Goal: Transaction & Acquisition: Purchase product/service

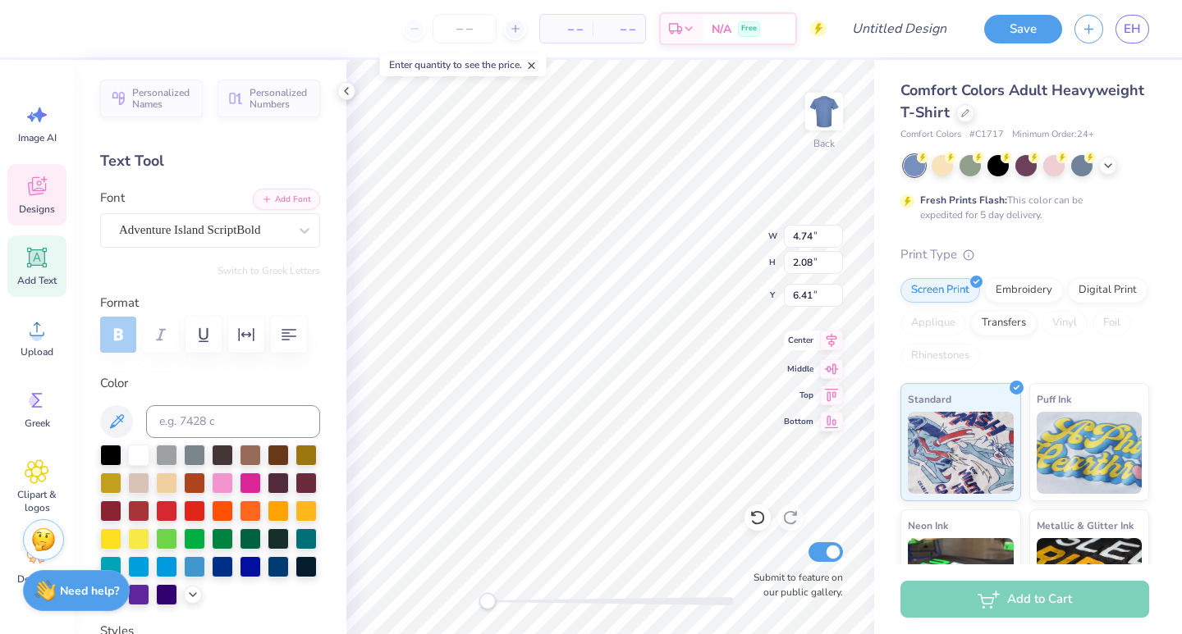
type textarea "AXO"
type input "6.40"
type input "3.87"
type input "5.78"
type input "5.06"
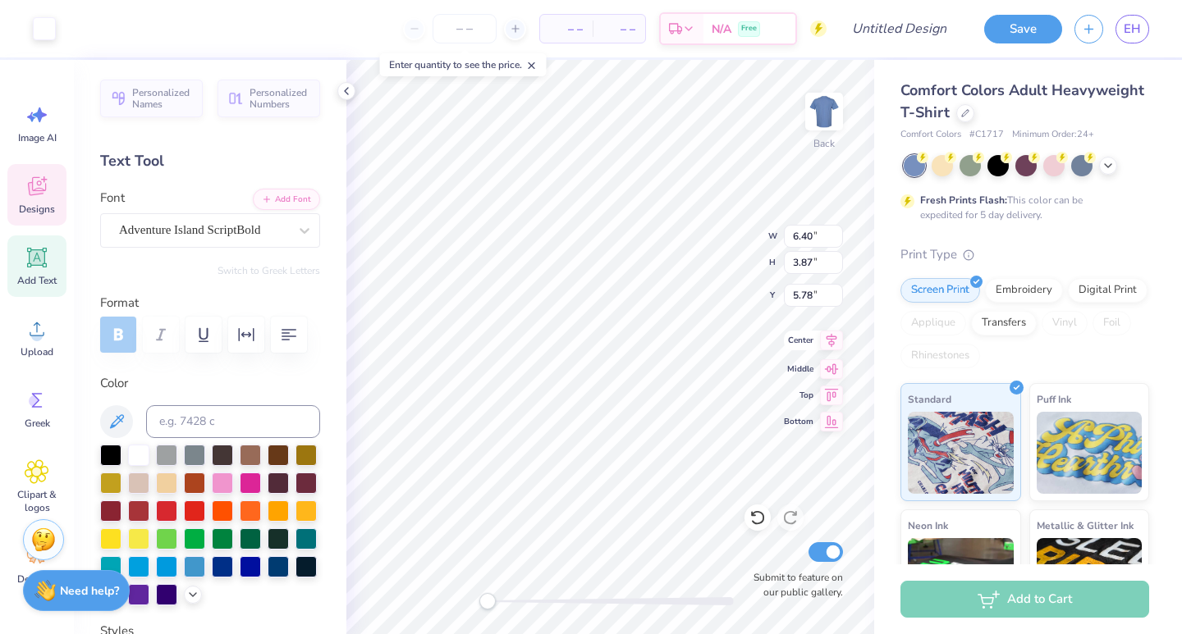
type input "2.33"
type input "6.18"
type input "1.57"
type input "1.73"
type input "5.33"
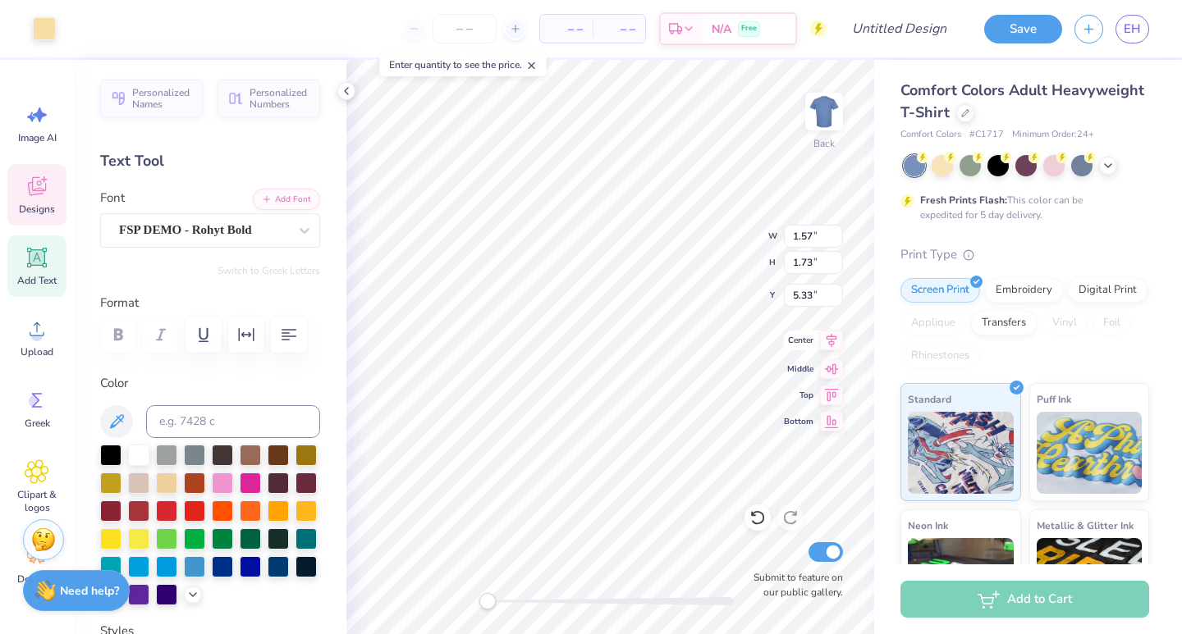
type input "2.13"
type input "0.74"
type input "5.64"
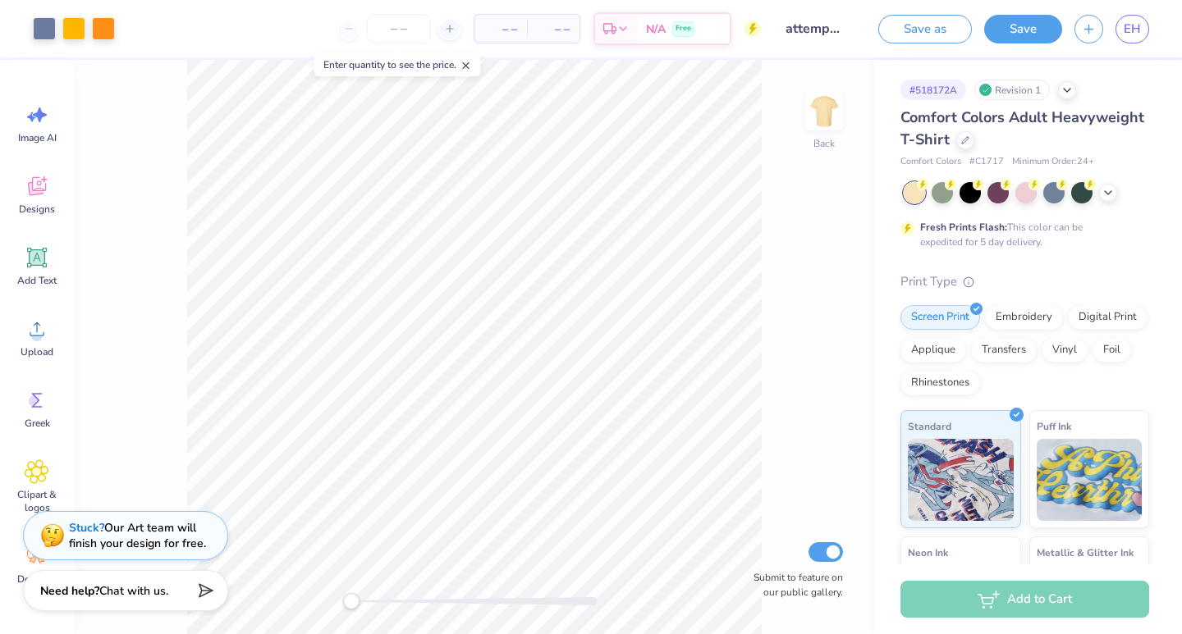
click at [972, 135] on div "Comfort Colors Adult Heavyweight T-Shirt" at bounding box center [1024, 129] width 249 height 44
click at [966, 135] on icon at bounding box center [965, 139] width 8 height 8
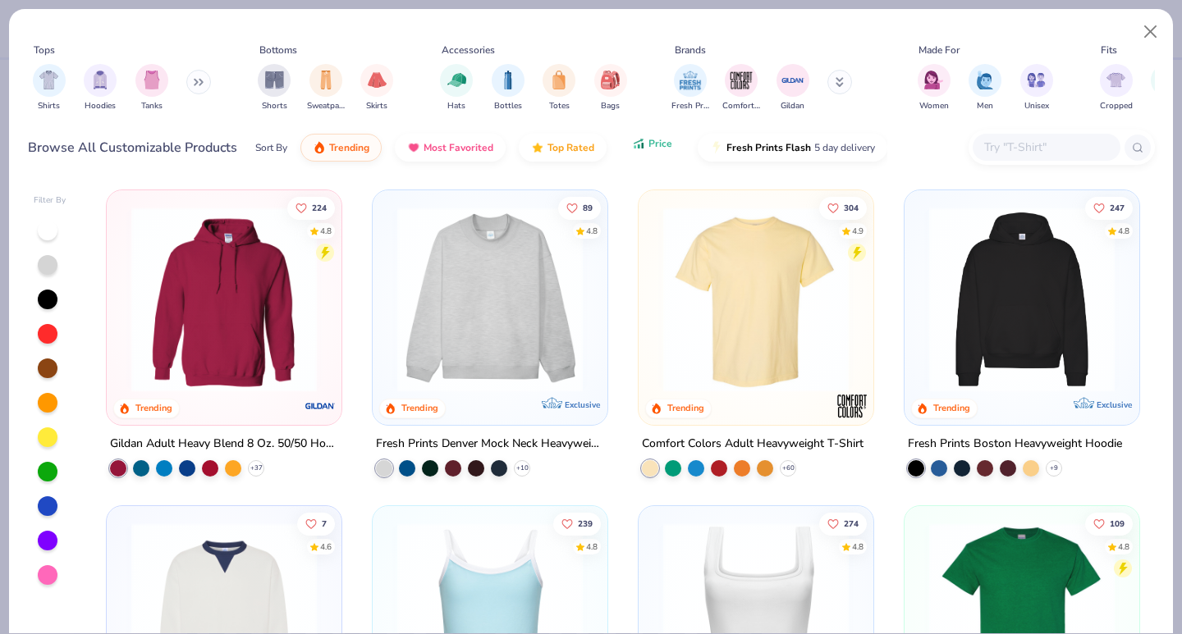
click at [653, 150] on button "Price" at bounding box center [652, 144] width 65 height 28
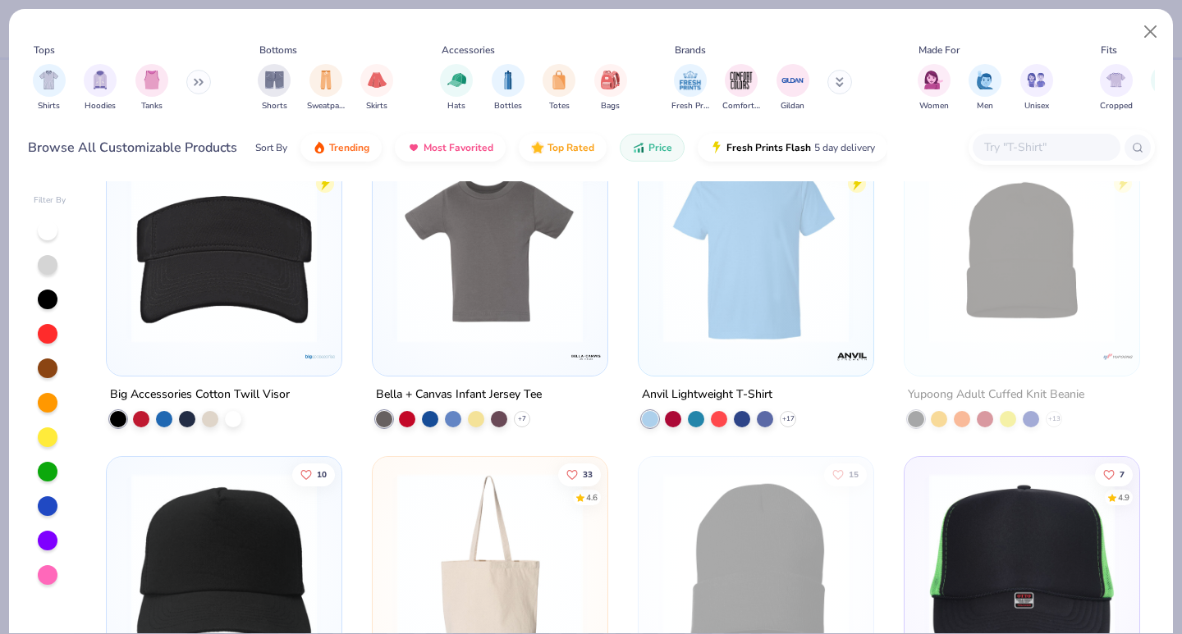
scroll to position [2263, 0]
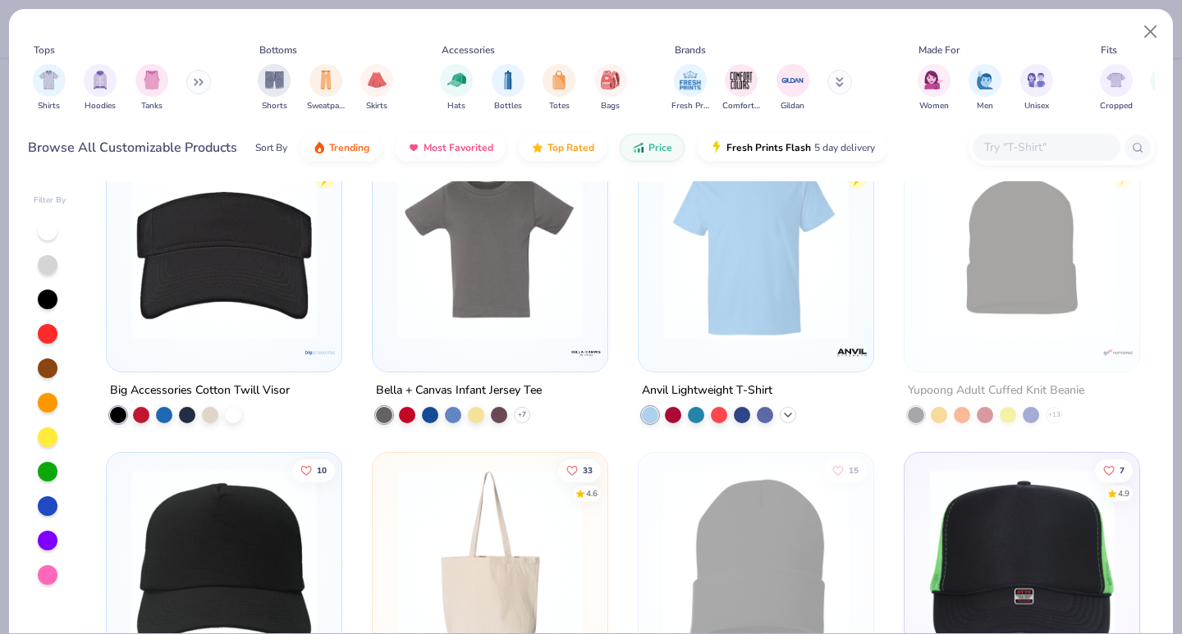
click at [786, 417] on icon at bounding box center [787, 415] width 13 height 13
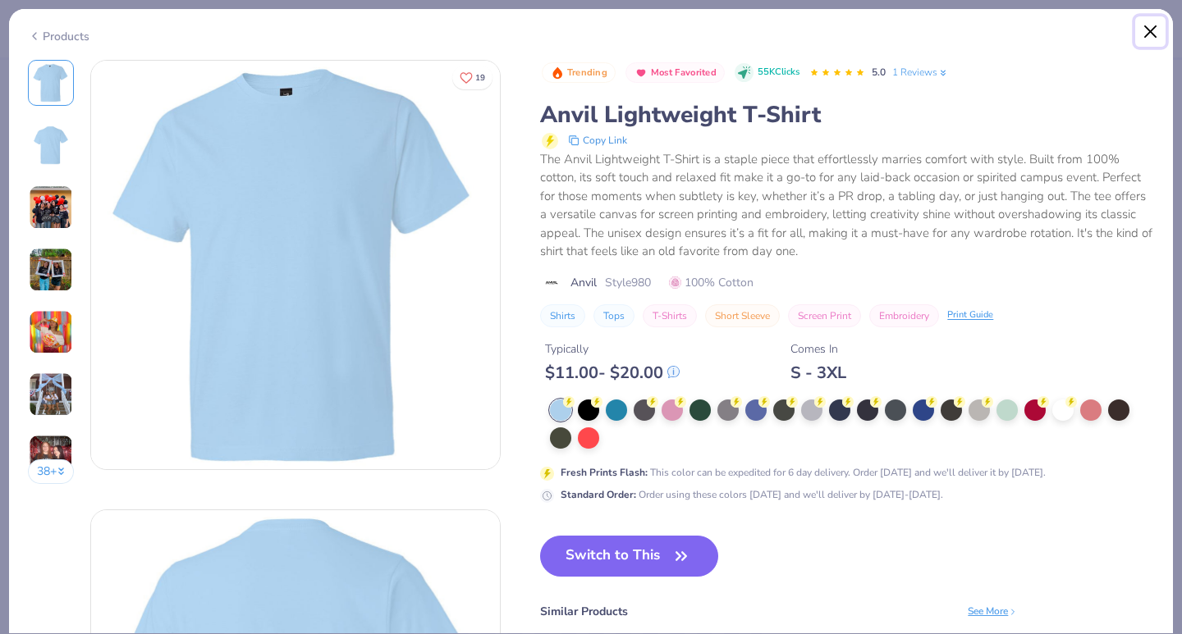
click at [1137, 32] on button "Close" at bounding box center [1150, 31] width 31 height 31
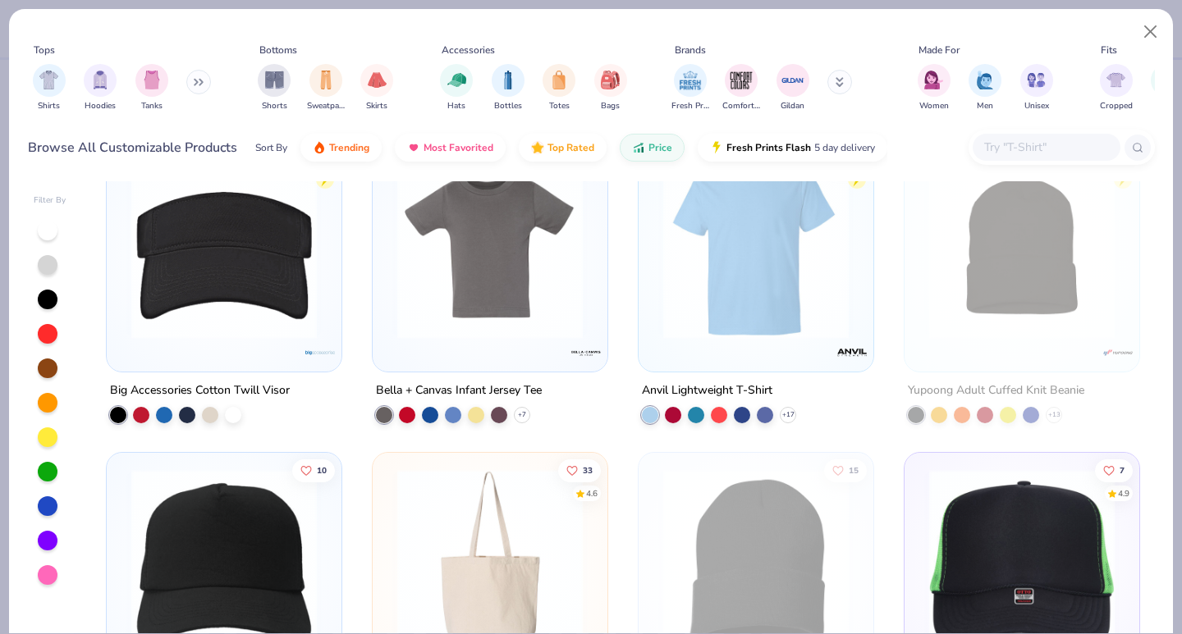
click at [43, 441] on div at bounding box center [48, 438] width 20 height 20
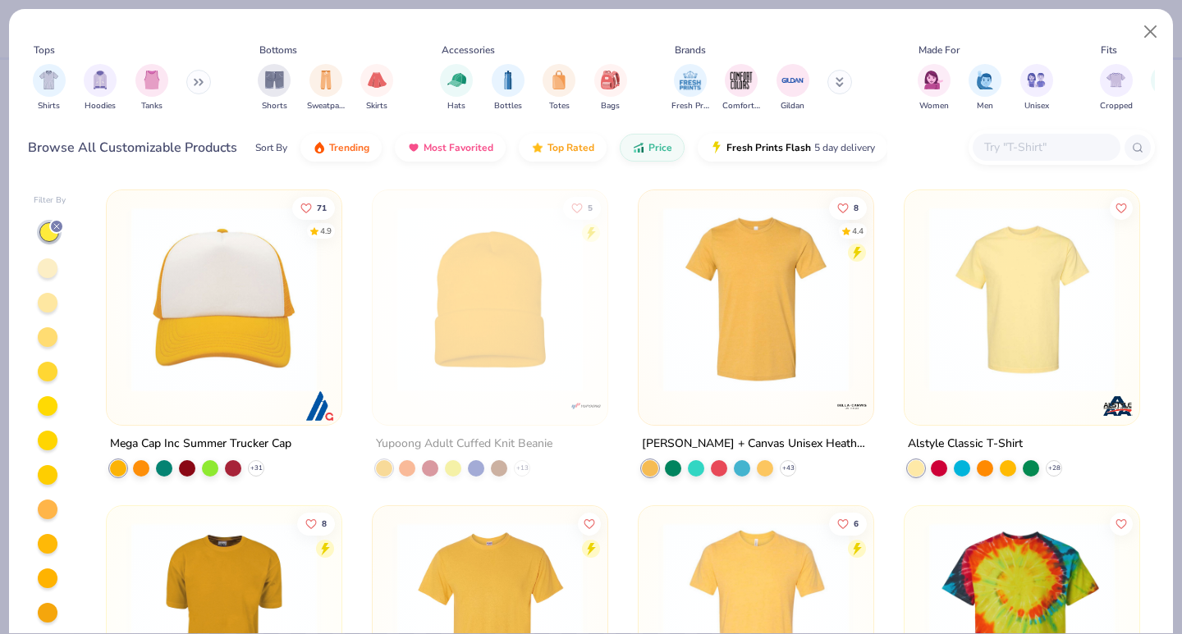
click at [47, 308] on div at bounding box center [48, 303] width 20 height 20
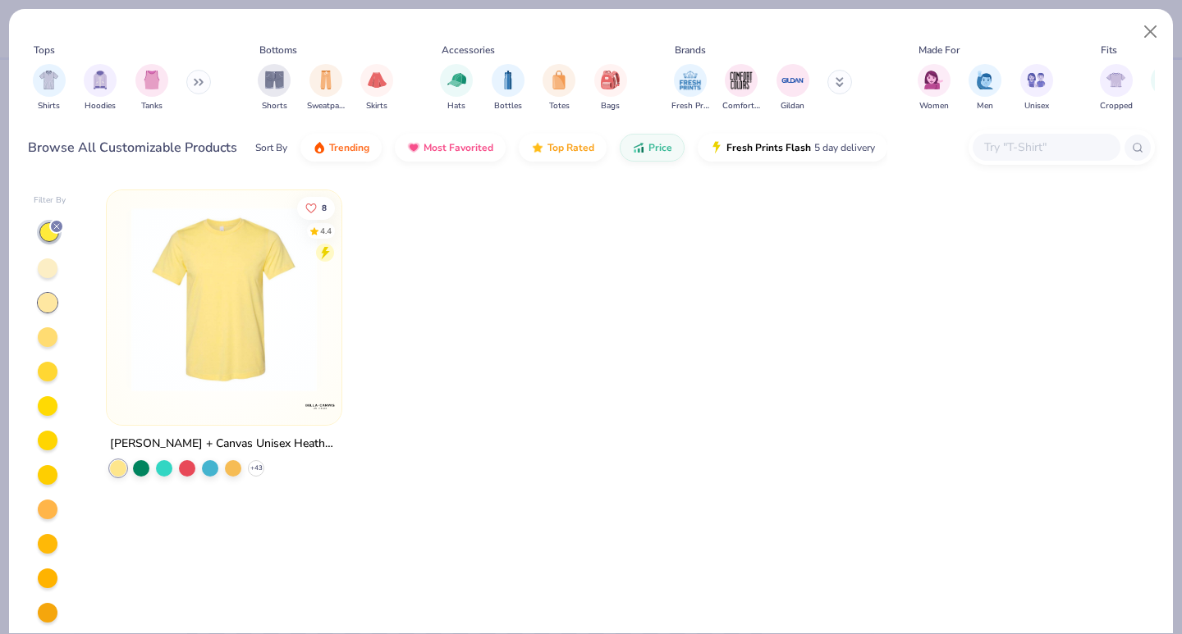
click at [47, 263] on div at bounding box center [48, 269] width 20 height 20
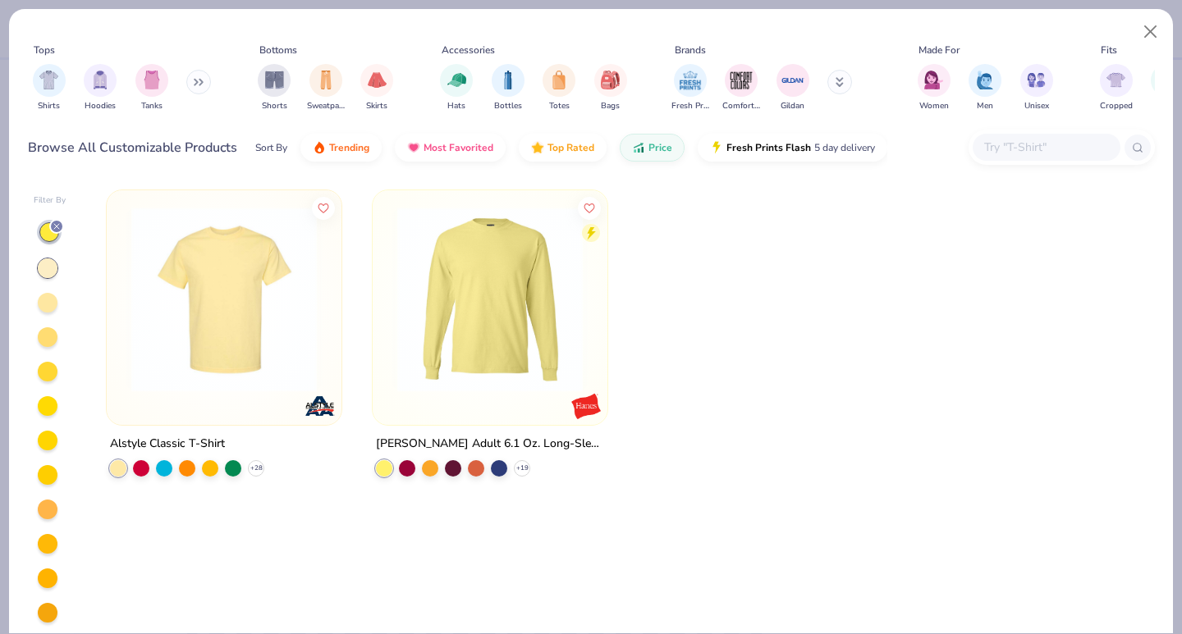
click at [50, 371] on div at bounding box center [48, 372] width 20 height 20
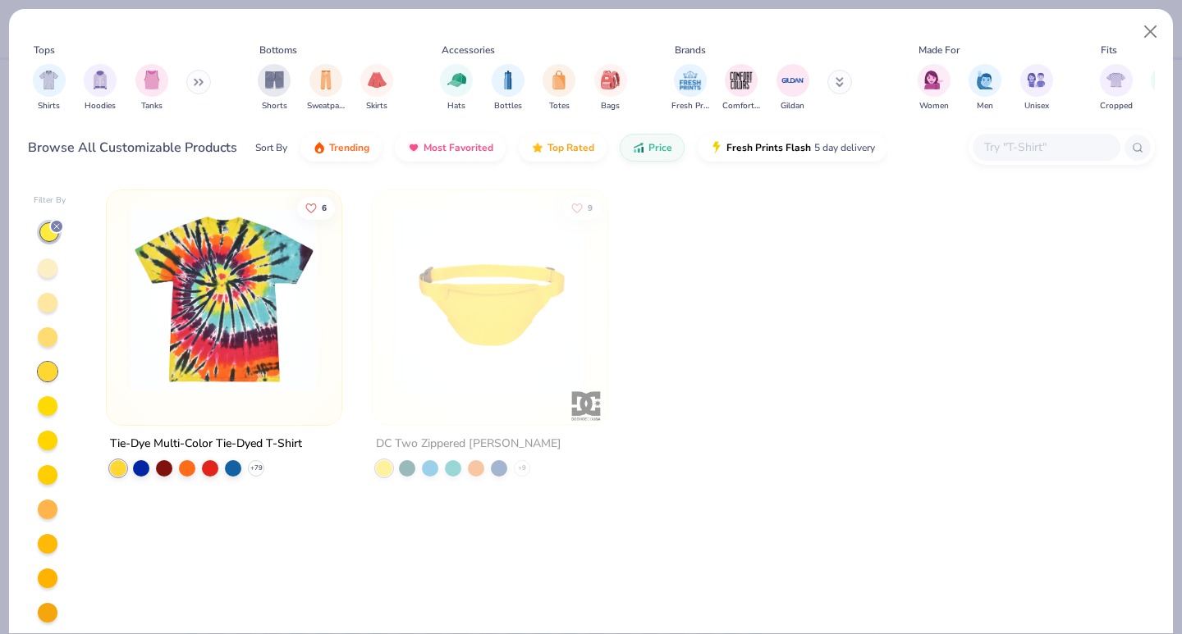
click at [48, 345] on div at bounding box center [48, 337] width 20 height 20
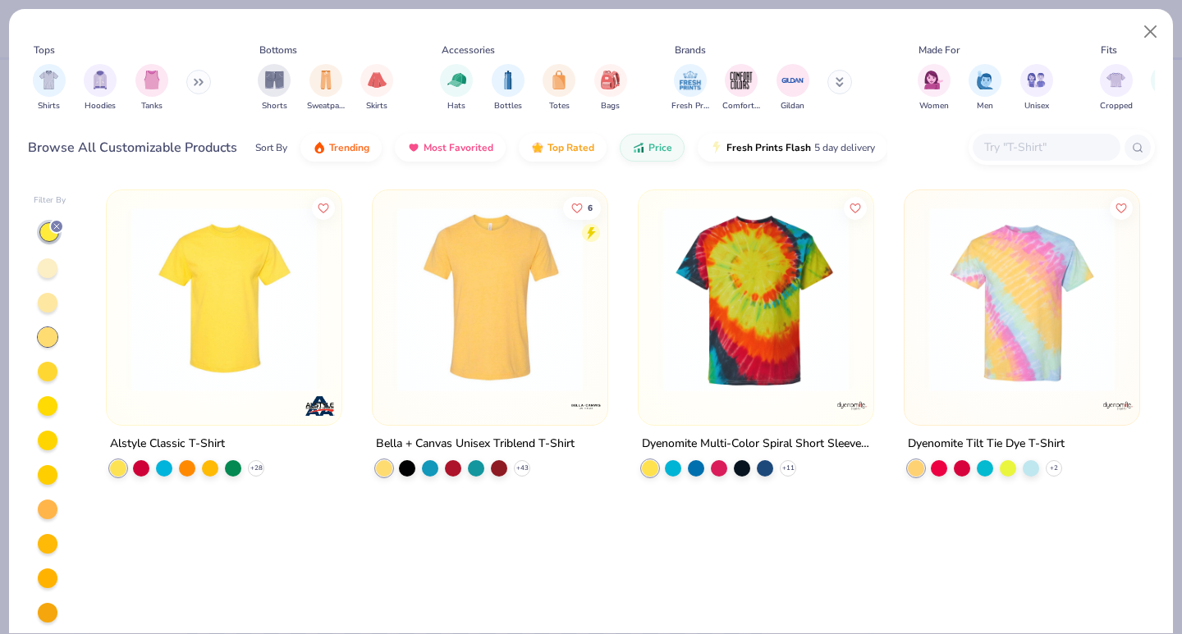
click at [51, 396] on div at bounding box center [47, 406] width 21 height 21
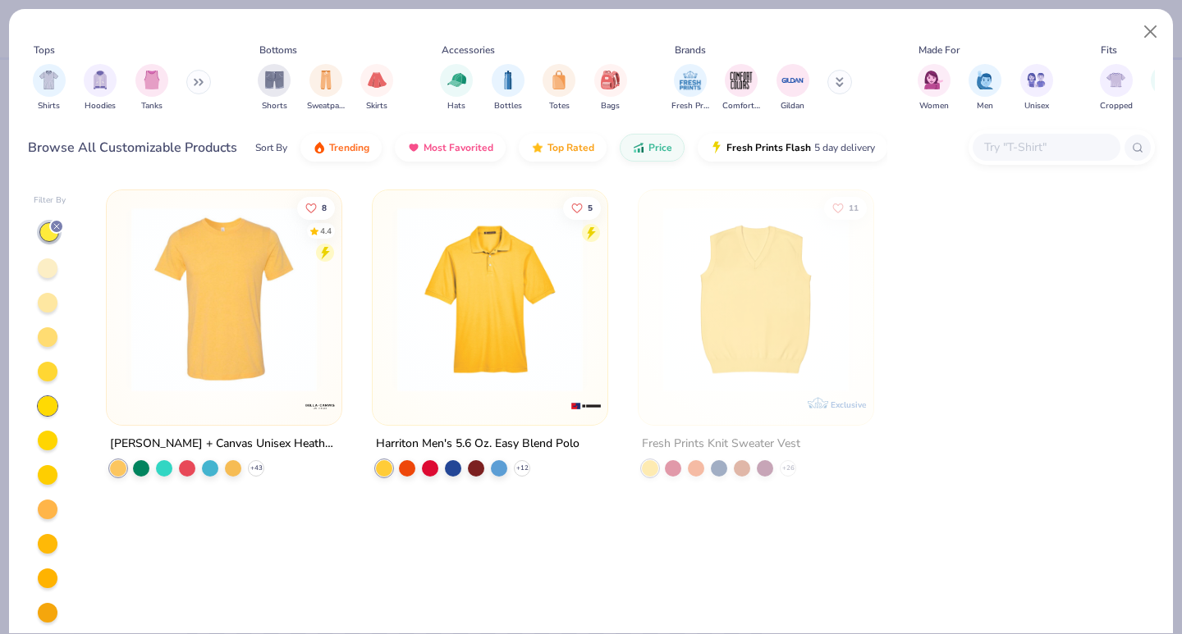
click at [48, 451] on div at bounding box center [50, 439] width 33 height 438
click at [48, 445] on div at bounding box center [48, 441] width 20 height 20
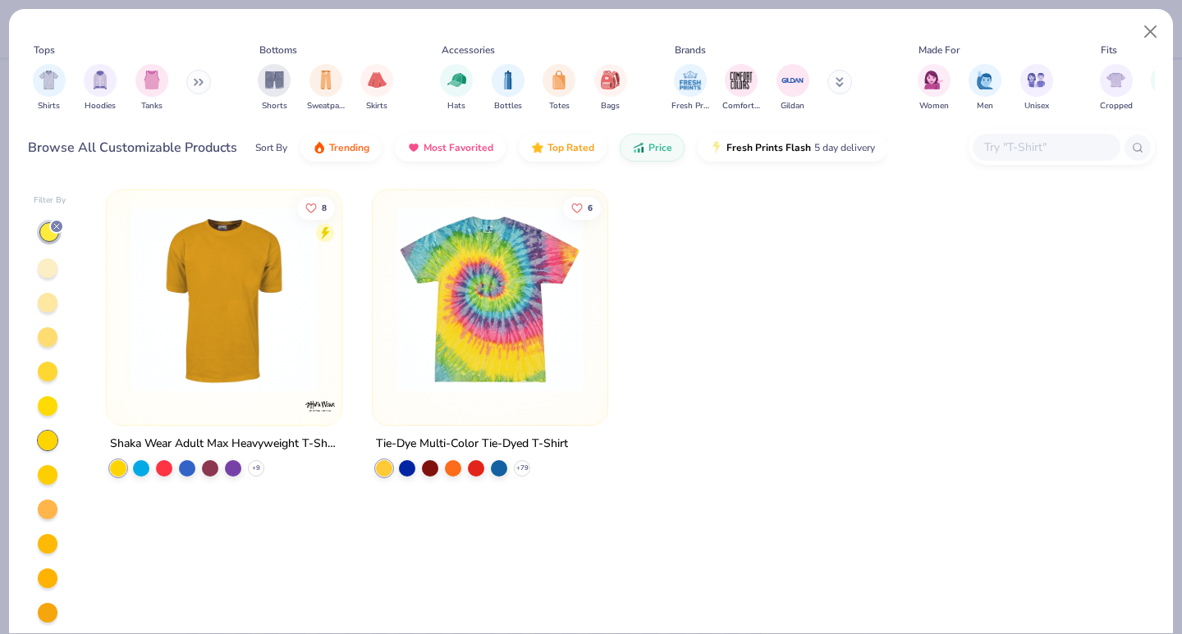
click at [51, 481] on div at bounding box center [48, 475] width 20 height 20
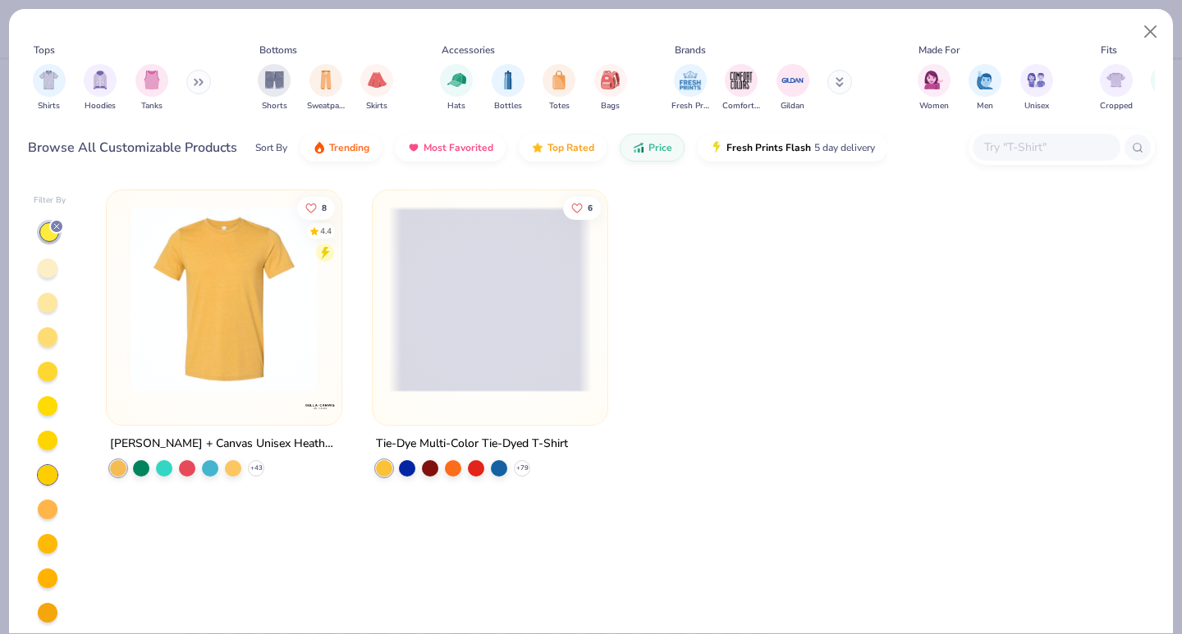
click at [51, 498] on div at bounding box center [50, 439] width 33 height 438
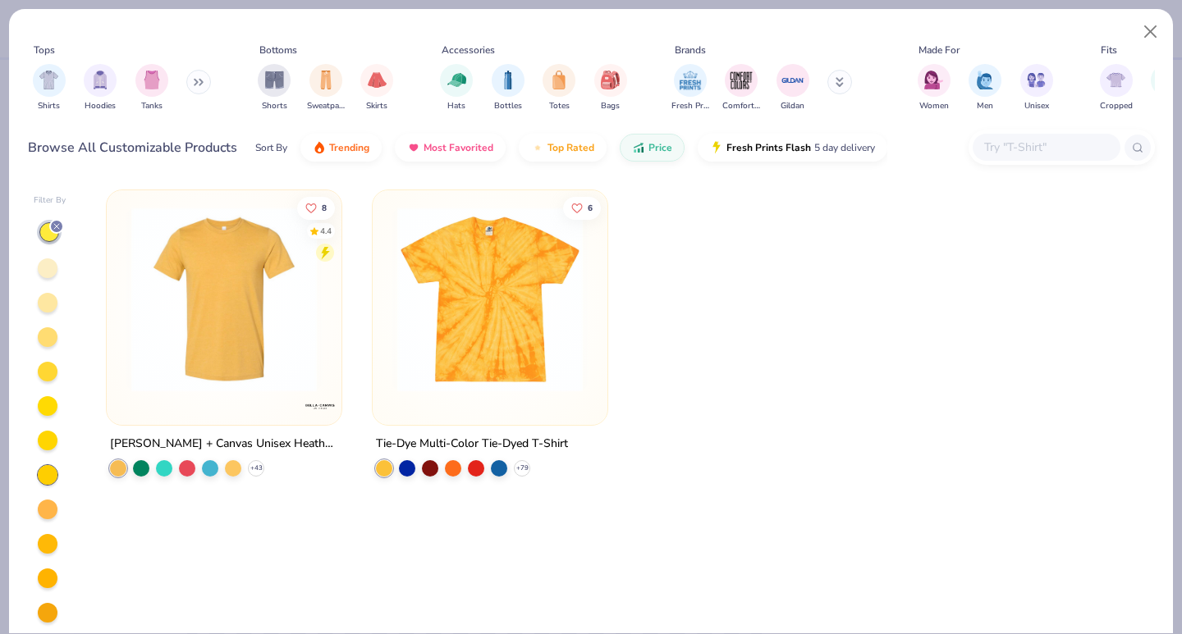
click at [52, 512] on div at bounding box center [48, 510] width 20 height 20
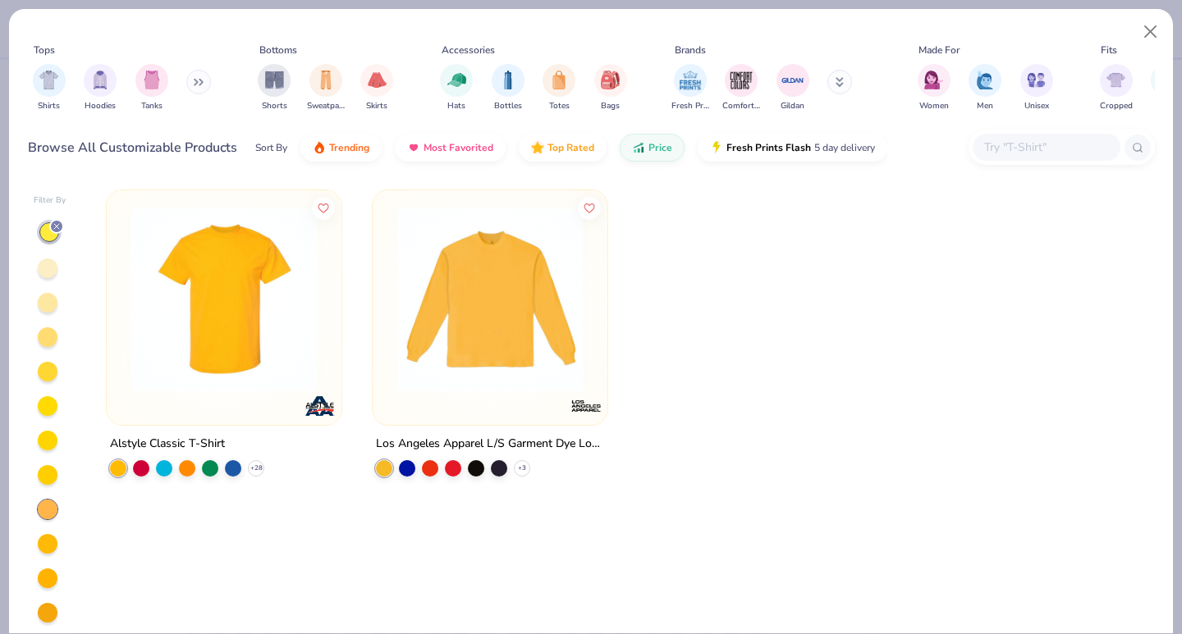
click at [44, 269] on div at bounding box center [48, 269] width 20 height 20
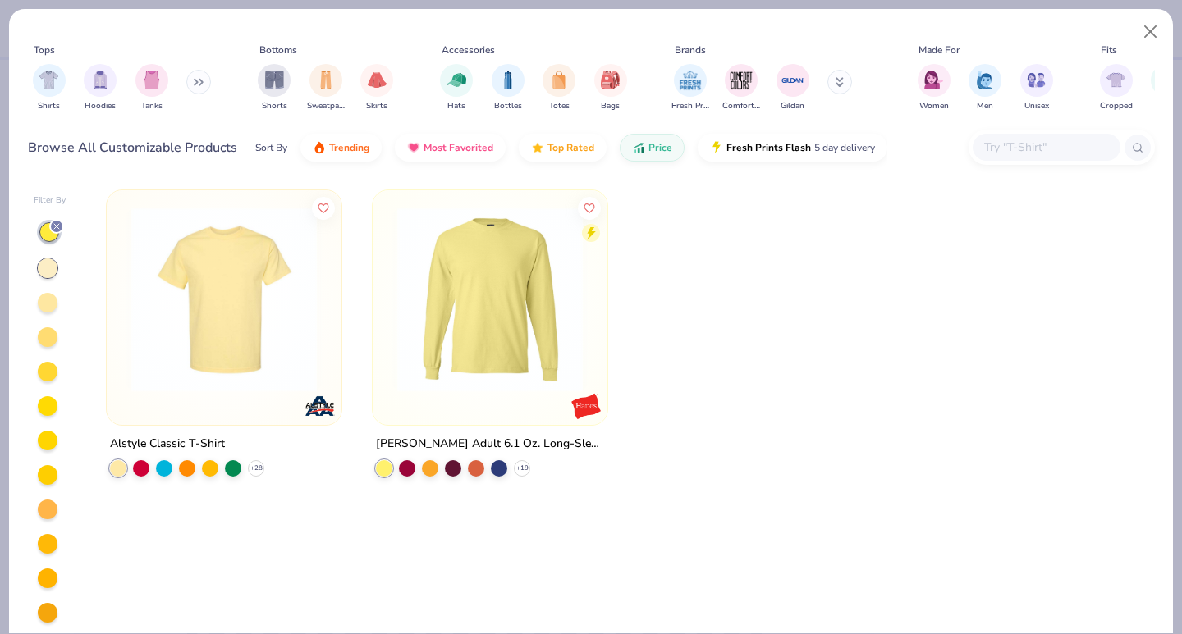
click at [44, 291] on div at bounding box center [50, 439] width 33 height 438
click at [50, 308] on div at bounding box center [48, 303] width 20 height 20
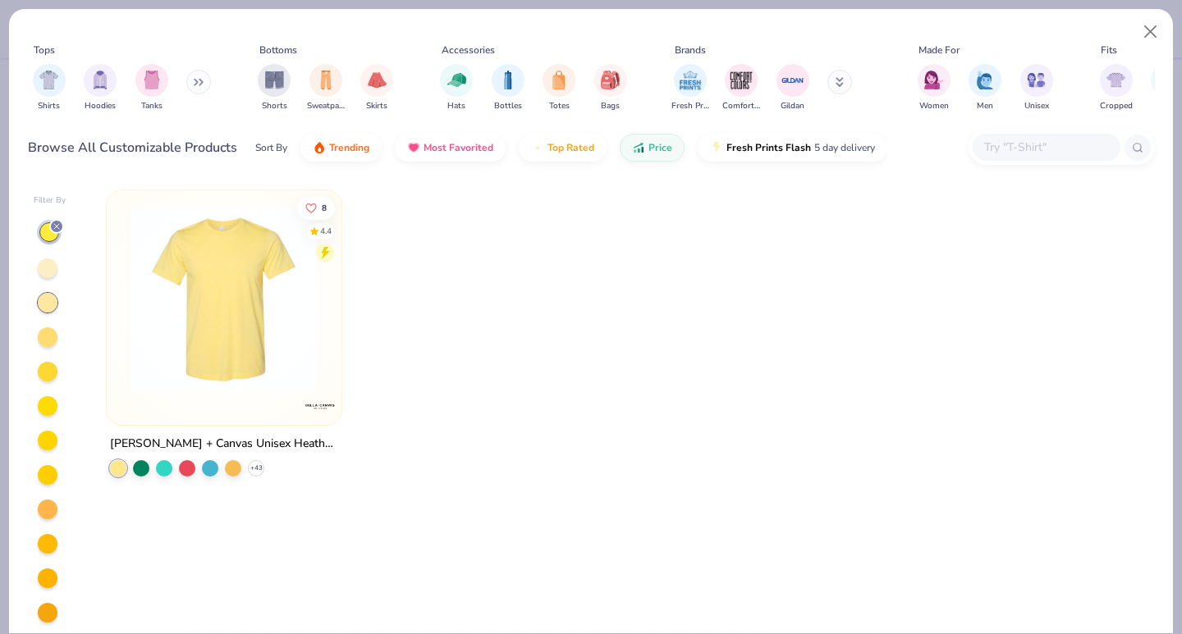
click at [47, 274] on div at bounding box center [48, 269] width 20 height 20
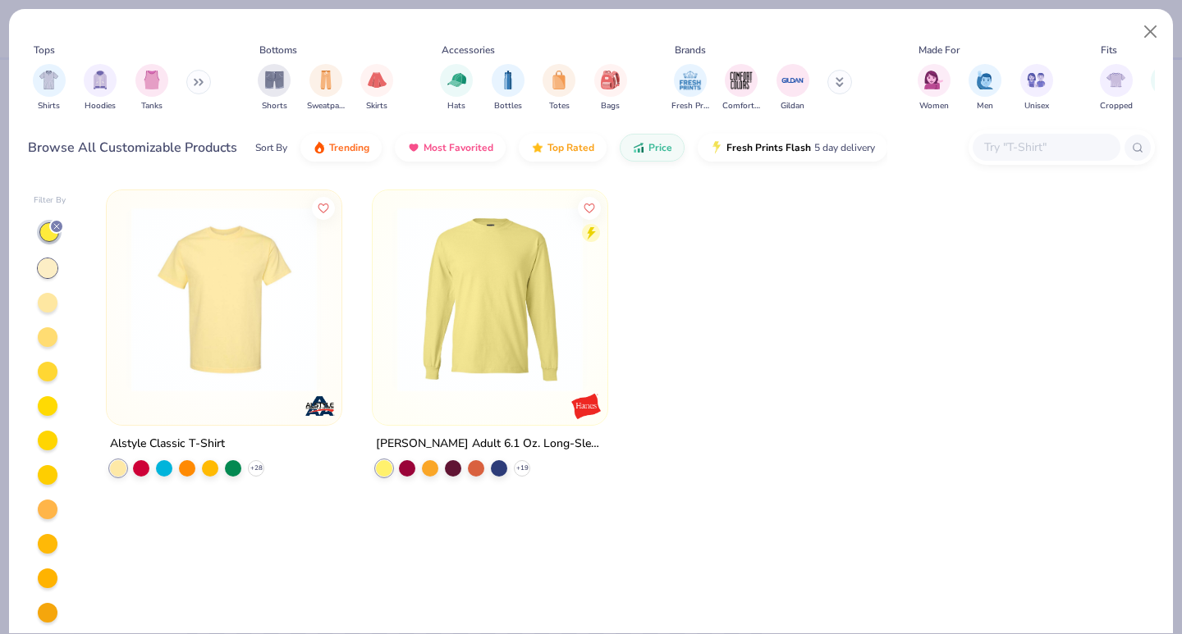
click at [222, 302] on img at bounding box center [224, 299] width 202 height 185
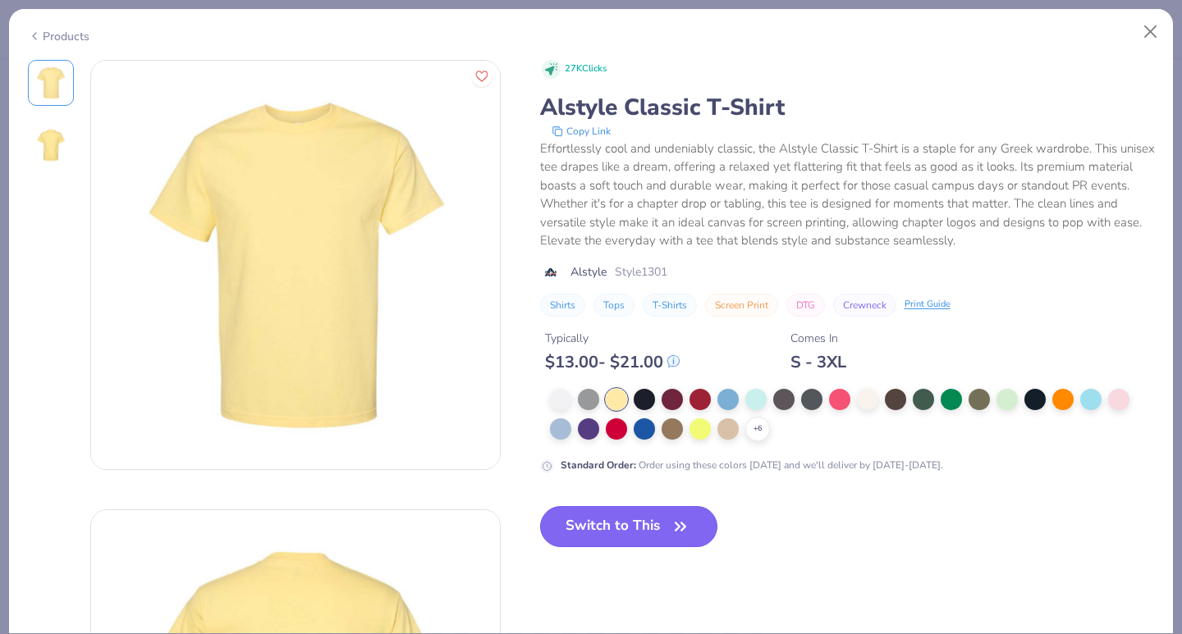
click at [571, 528] on button "Switch to This" at bounding box center [629, 526] width 178 height 41
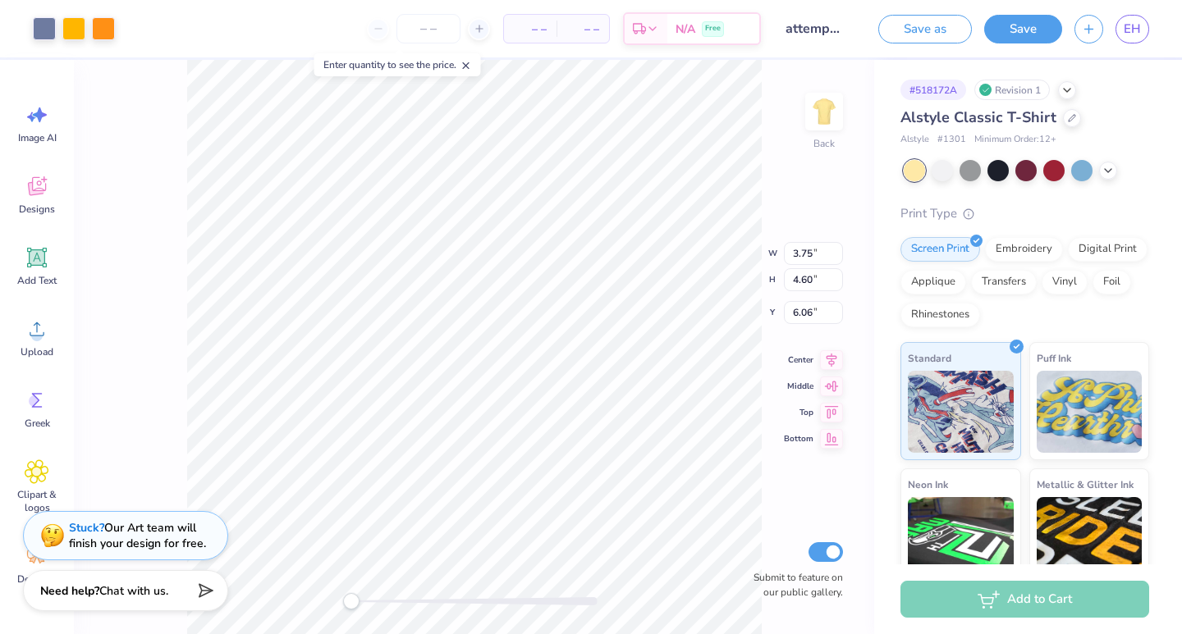
type input "4.16"
type input "5.11"
type input "5.56"
click at [1021, 25] on button "Save" at bounding box center [1023, 26] width 78 height 29
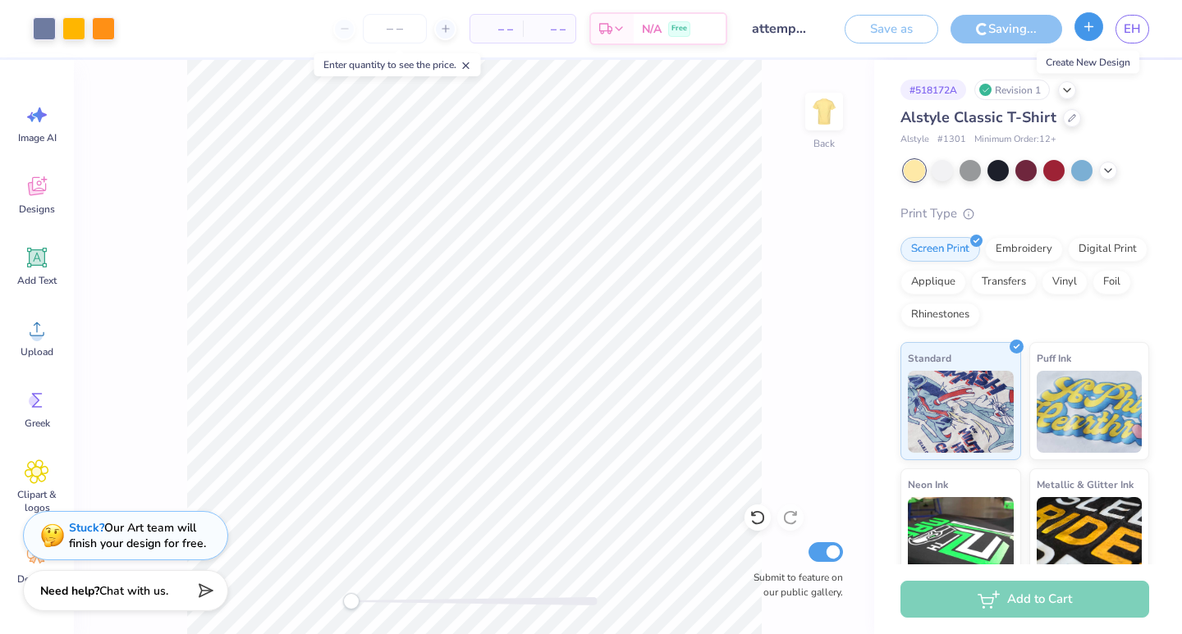
click at [1082, 30] on button "button" at bounding box center [1088, 26] width 29 height 29
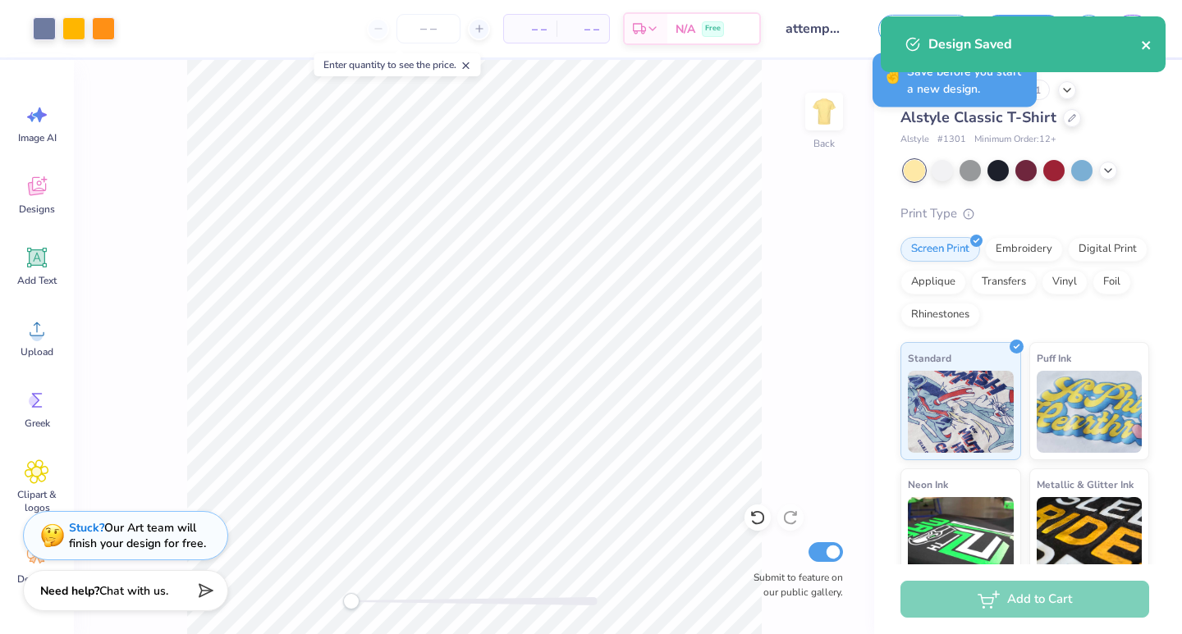
click at [1141, 40] on icon "close" at bounding box center [1146, 45] width 11 height 13
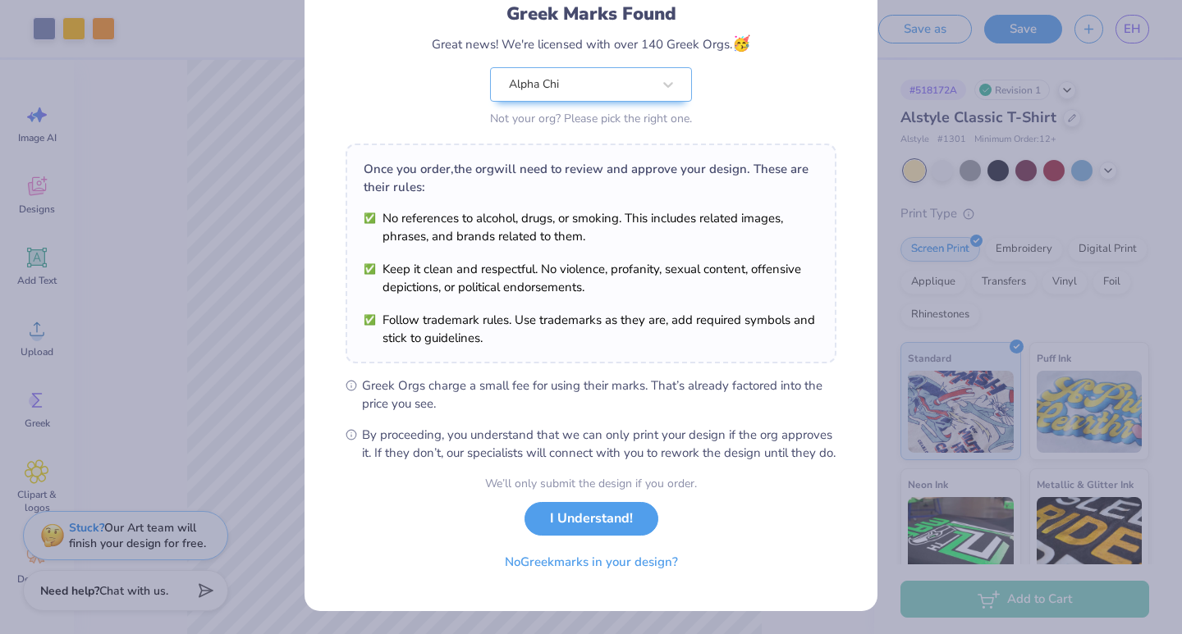
scroll to position [134, 0]
click at [583, 520] on button "I Understand!" at bounding box center [591, 515] width 134 height 34
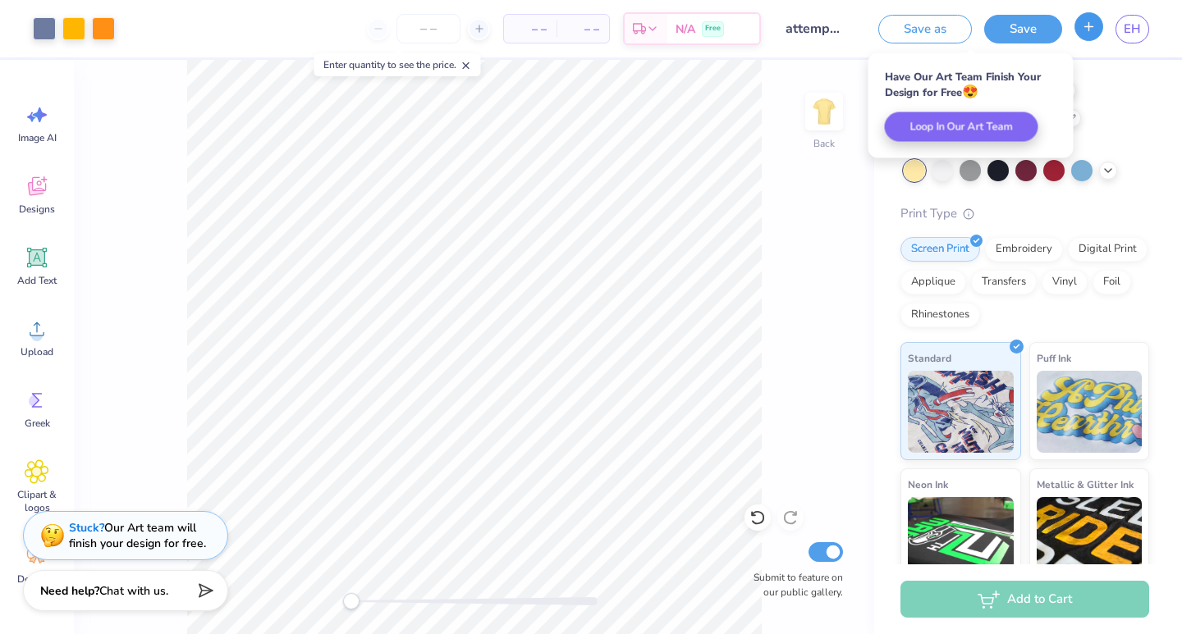
click at [1087, 17] on button "button" at bounding box center [1088, 26] width 29 height 29
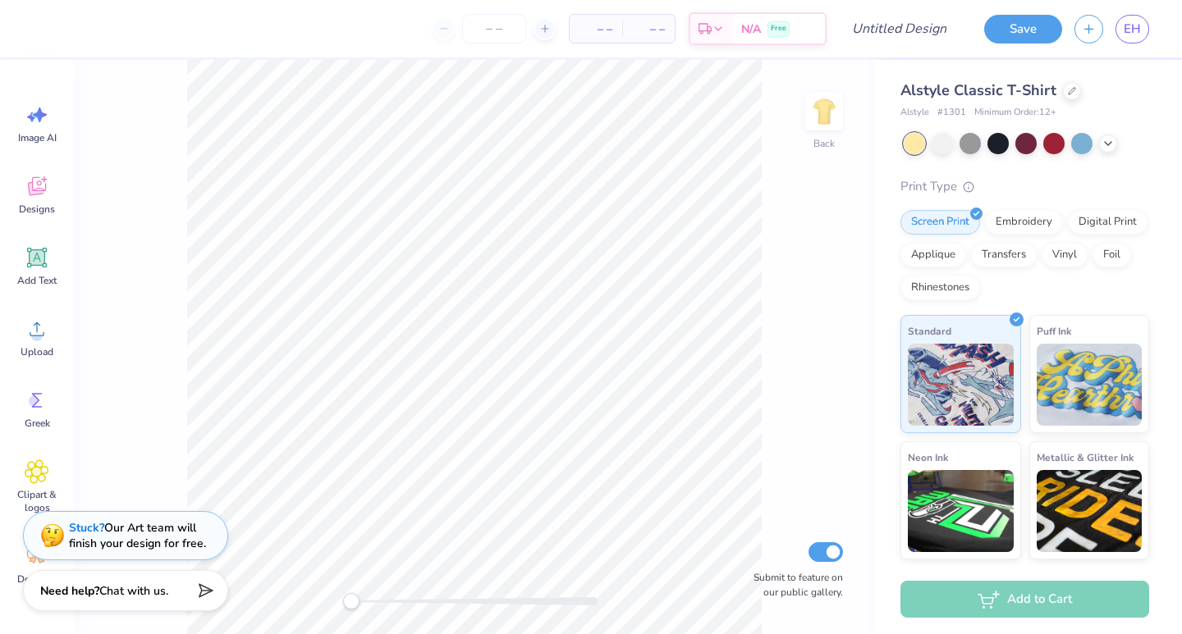
click at [1053, 80] on div "Alstyle Classic T-Shirt" at bounding box center [1024, 91] width 249 height 22
click at [1062, 81] on div "Alstyle Classic T-Shirt" at bounding box center [1024, 91] width 249 height 22
click at [1069, 91] on icon at bounding box center [1072, 89] width 8 height 8
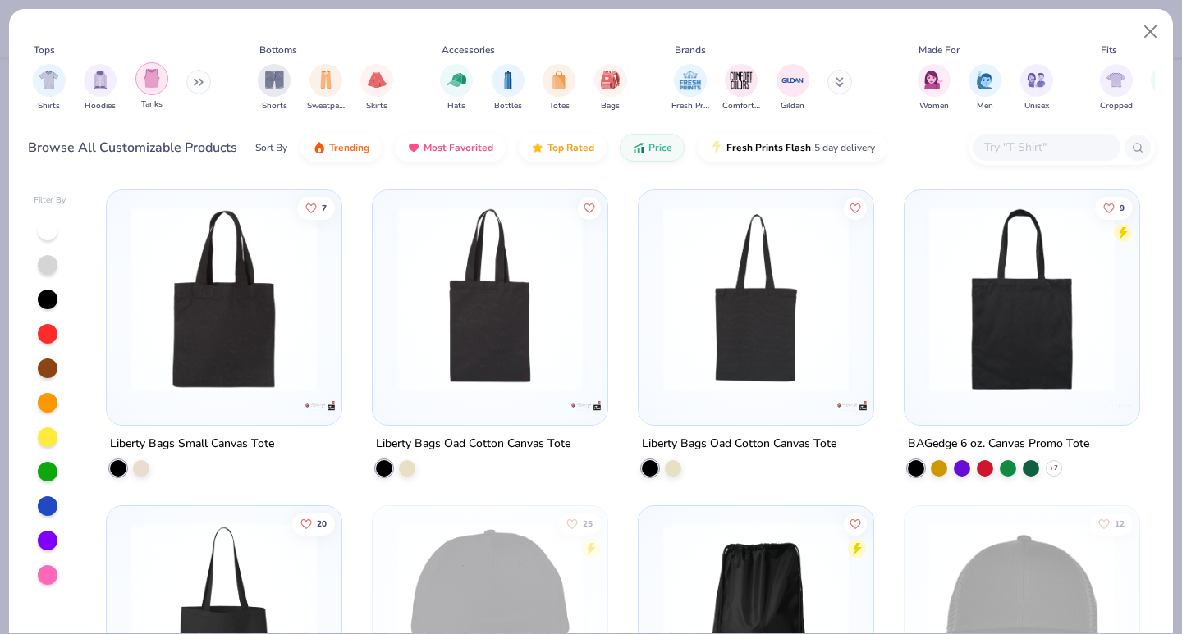
click at [158, 79] on img "filter for Tanks" at bounding box center [152, 78] width 18 height 19
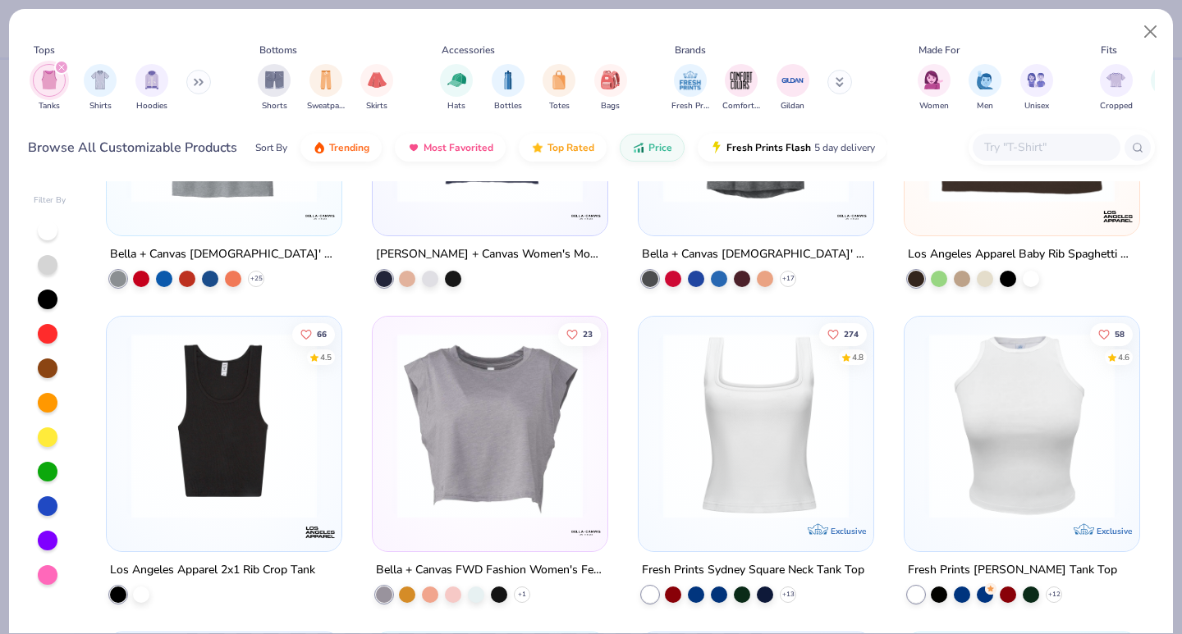
scroll to position [1459, 0]
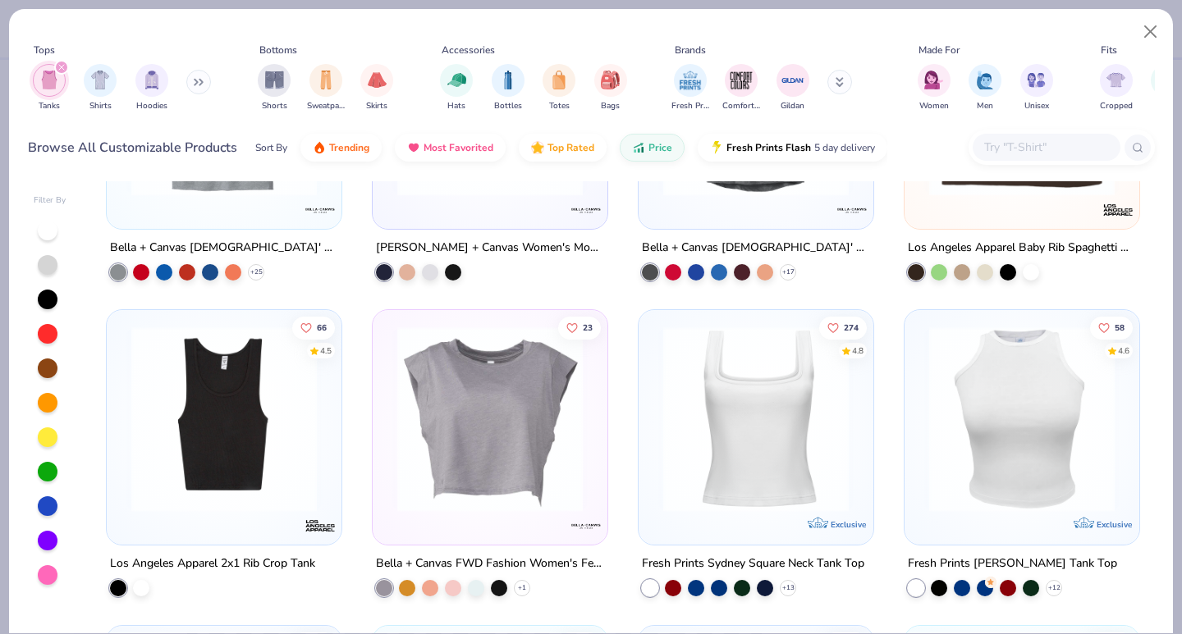
click at [768, 504] on img at bounding box center [756, 419] width 202 height 185
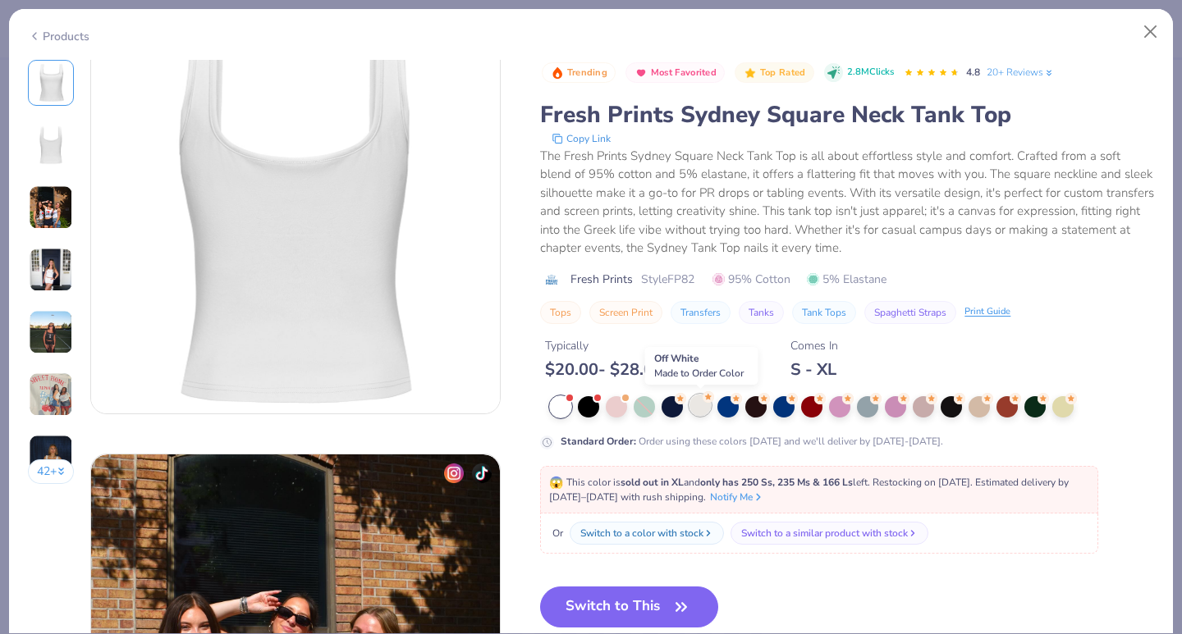
scroll to position [796, 0]
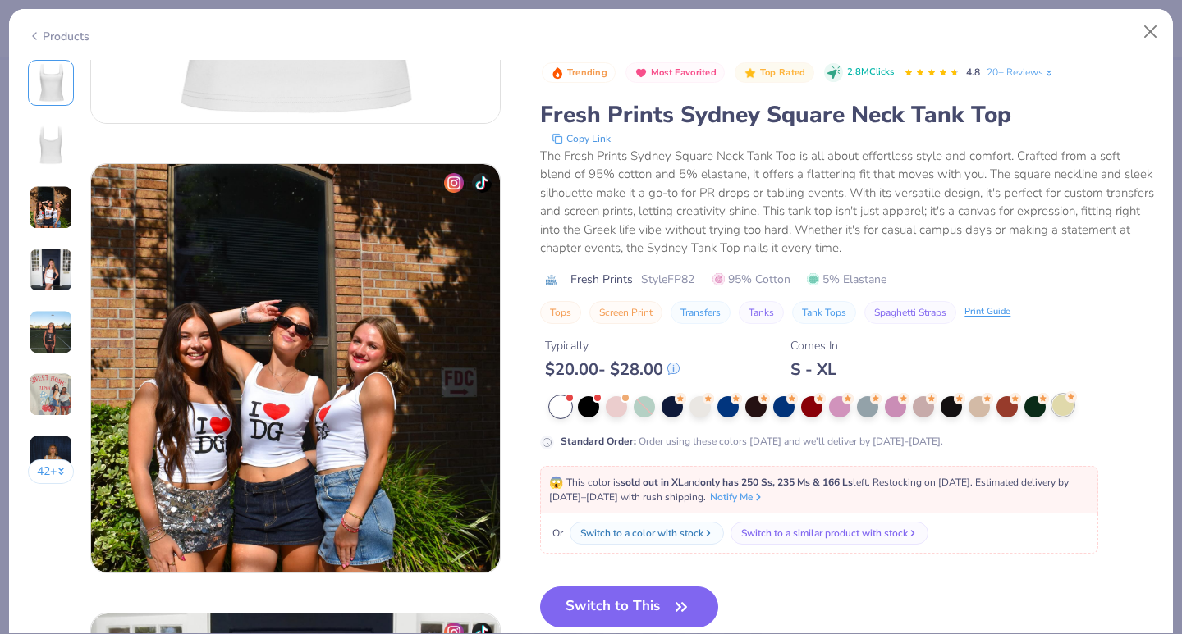
click at [1058, 405] on div at bounding box center [1062, 405] width 21 height 21
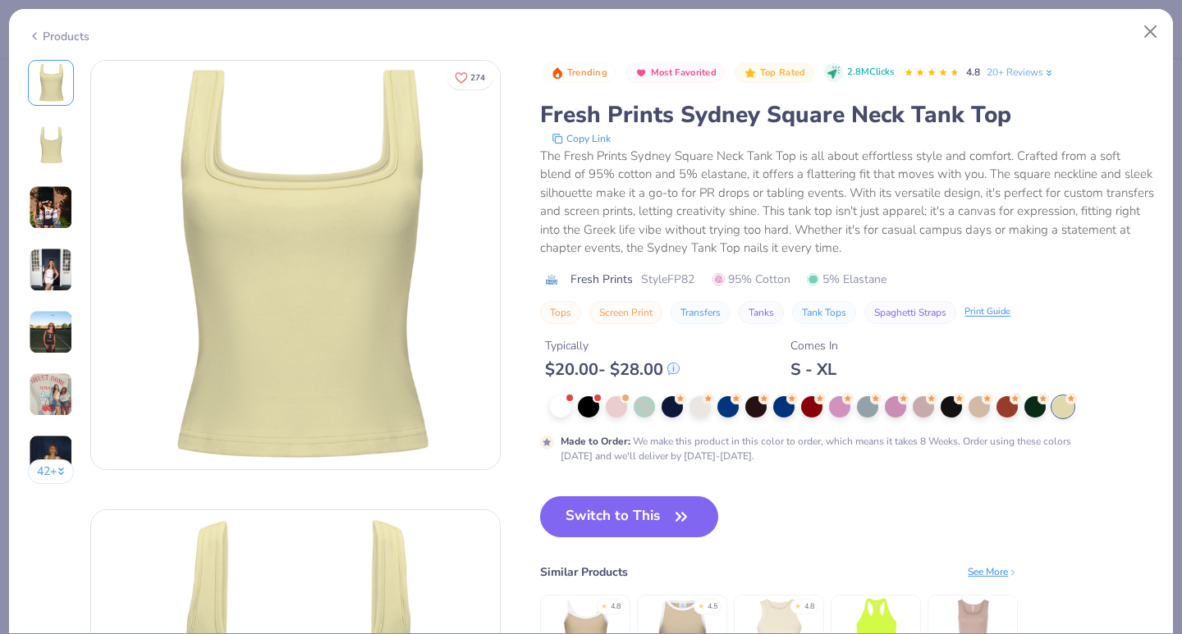
click at [1146, 11] on div "Products" at bounding box center [591, 30] width 1164 height 43
click at [1146, 23] on button "Close" at bounding box center [1150, 31] width 31 height 31
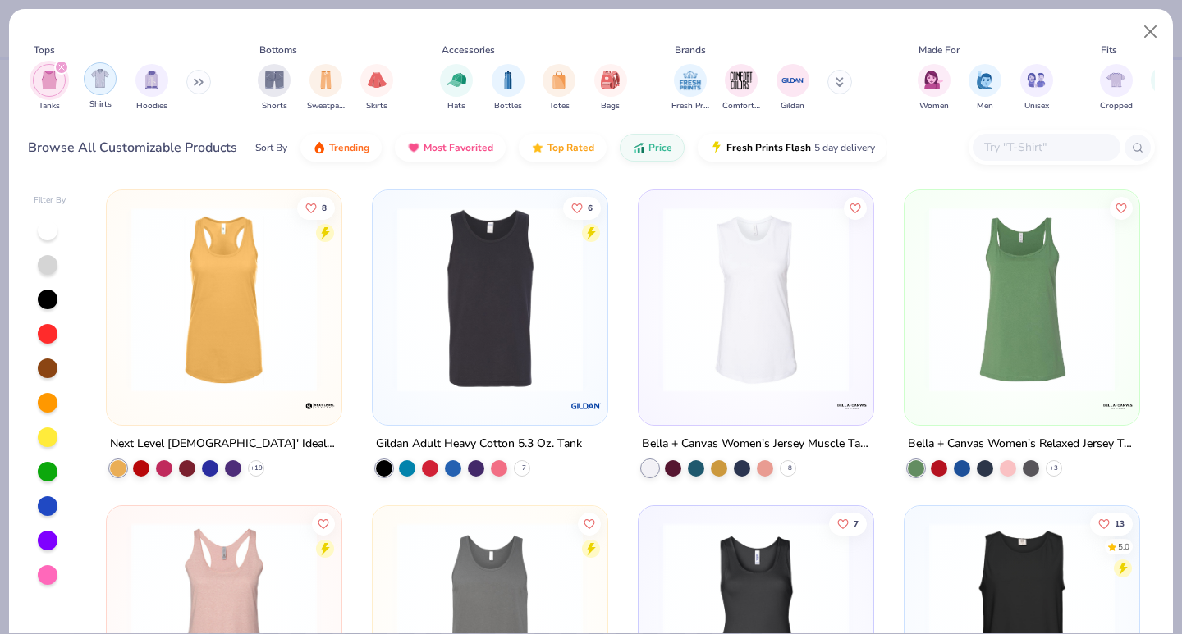
click at [106, 87] on img "filter for Shirts" at bounding box center [100, 78] width 19 height 19
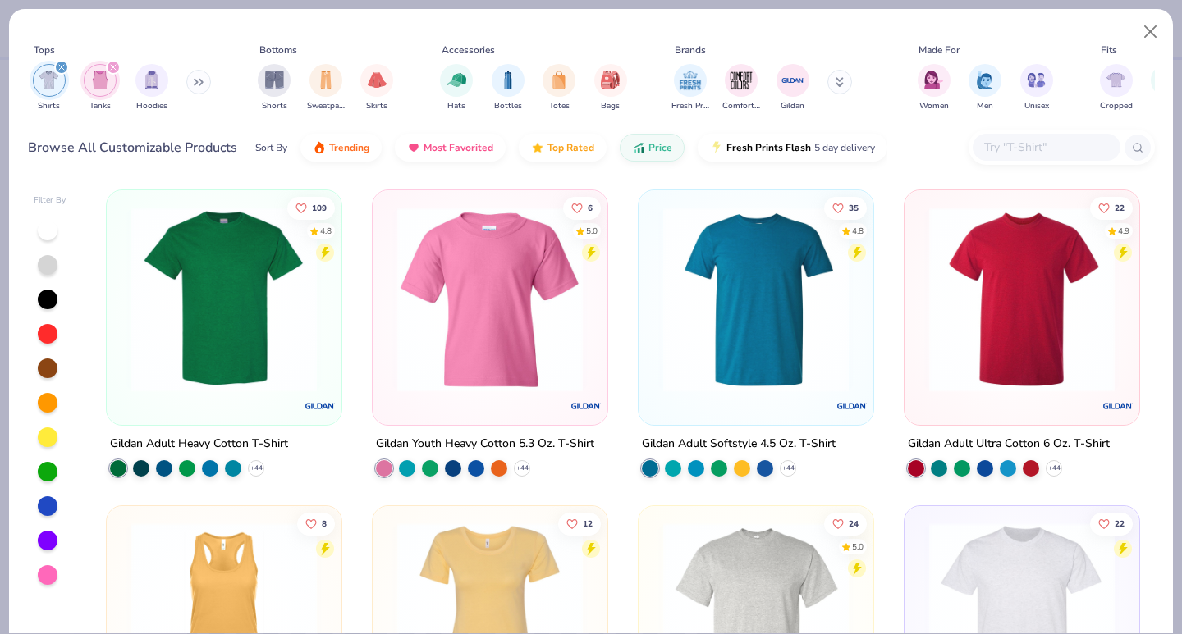
click at [115, 67] on icon "filter for Tanks" at bounding box center [113, 67] width 7 height 7
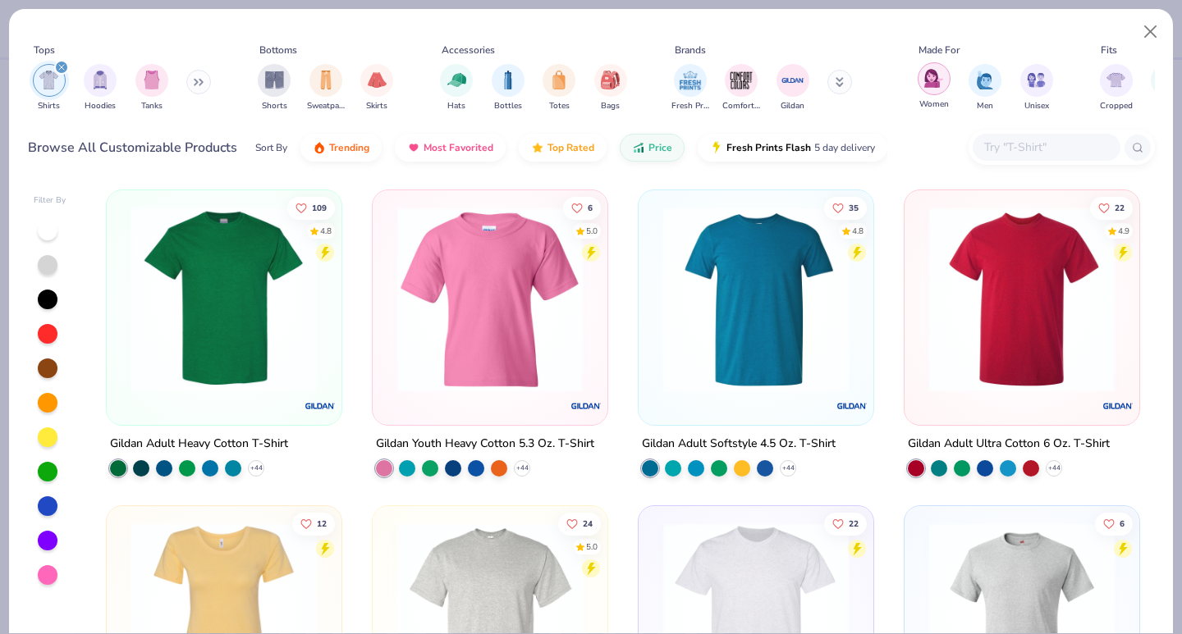
click at [941, 78] on img "filter for Women" at bounding box center [933, 78] width 19 height 19
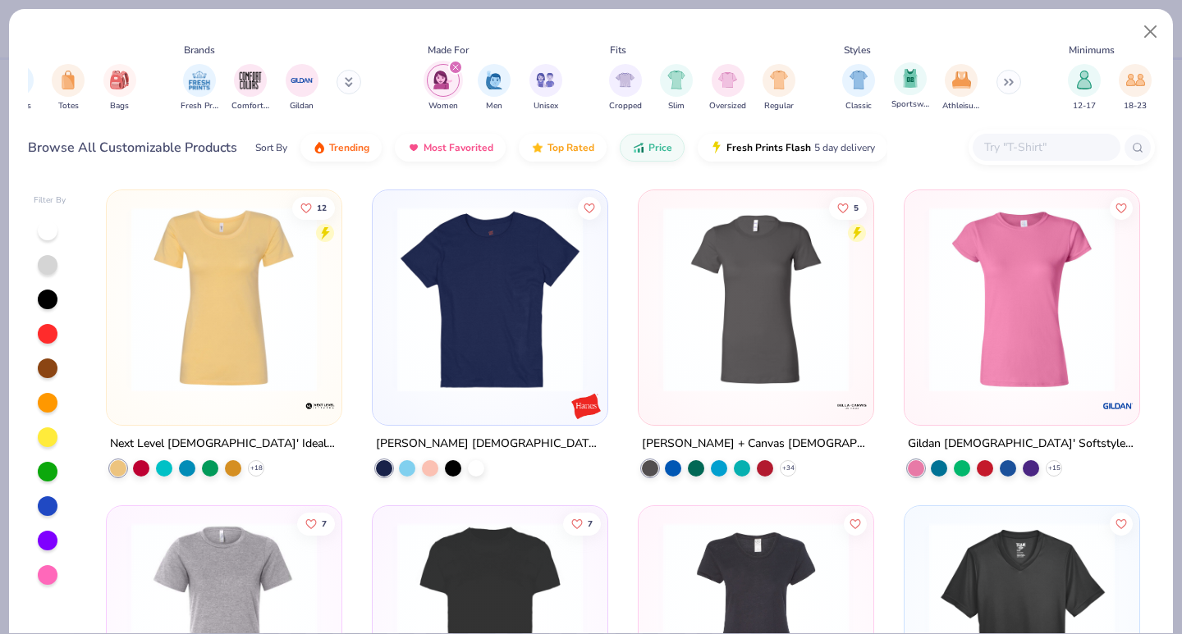
scroll to position [0, 604]
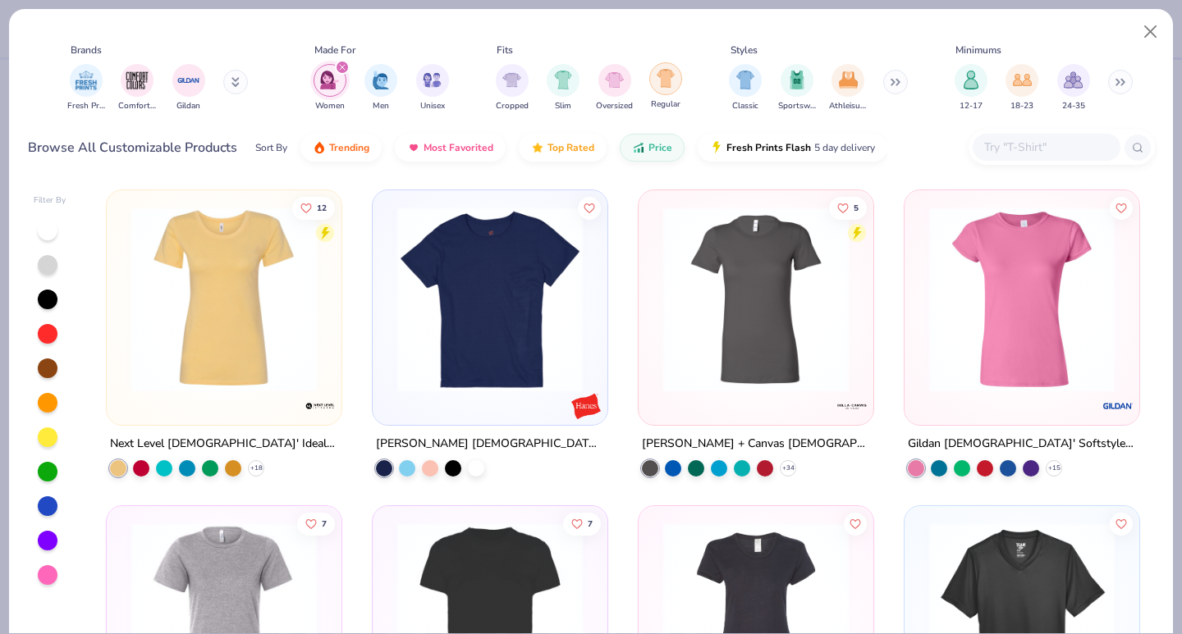
click at [675, 84] on div "filter for Regular" at bounding box center [665, 78] width 33 height 33
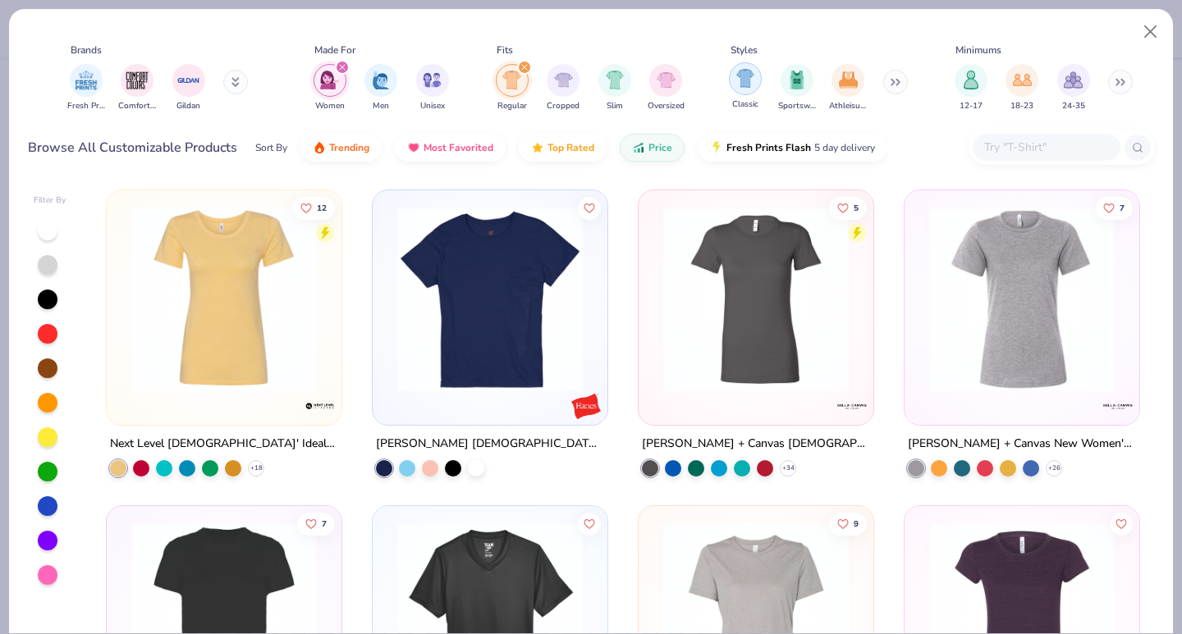
click at [744, 78] on img "filter for Classic" at bounding box center [745, 78] width 19 height 19
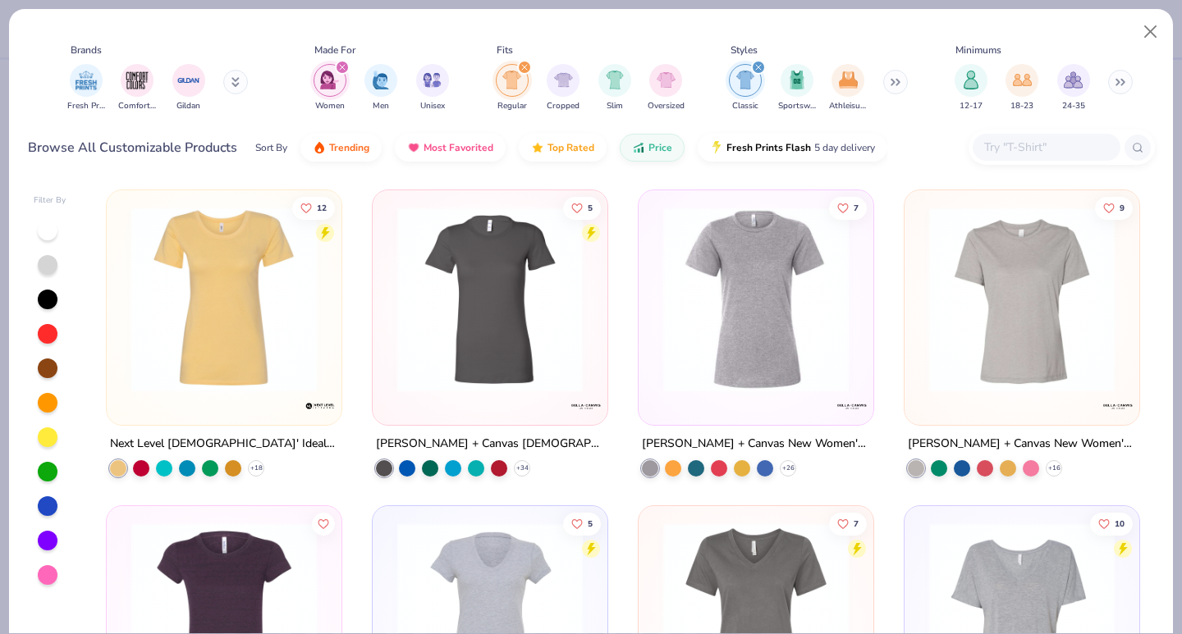
scroll to position [0, 615]
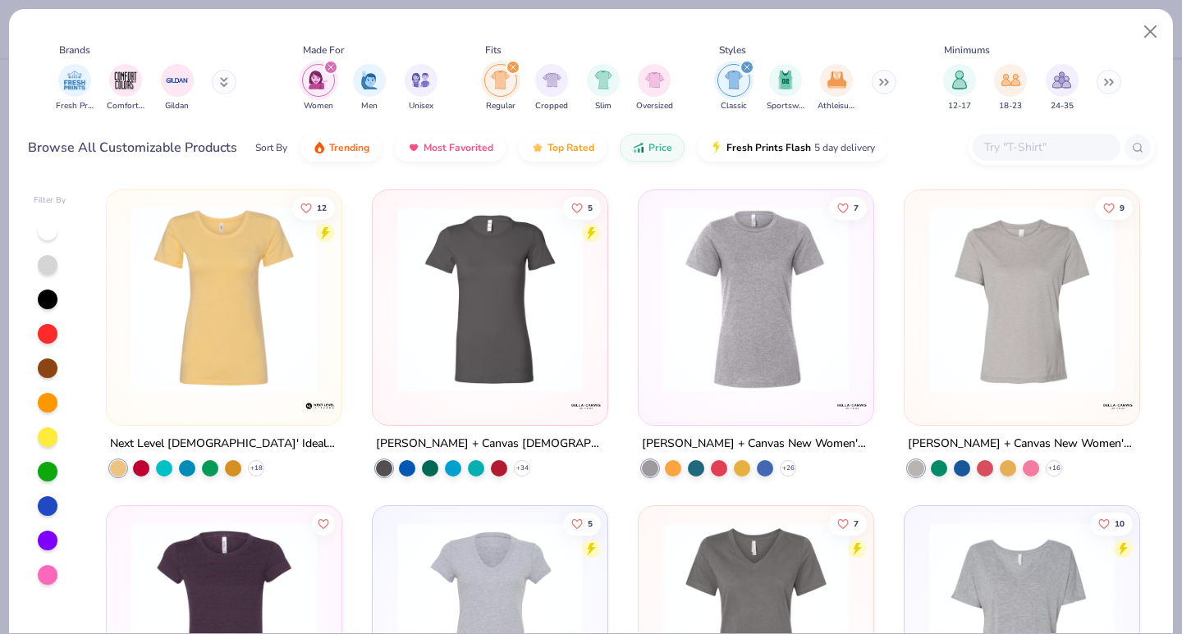
click at [209, 361] on img at bounding box center [224, 299] width 202 height 185
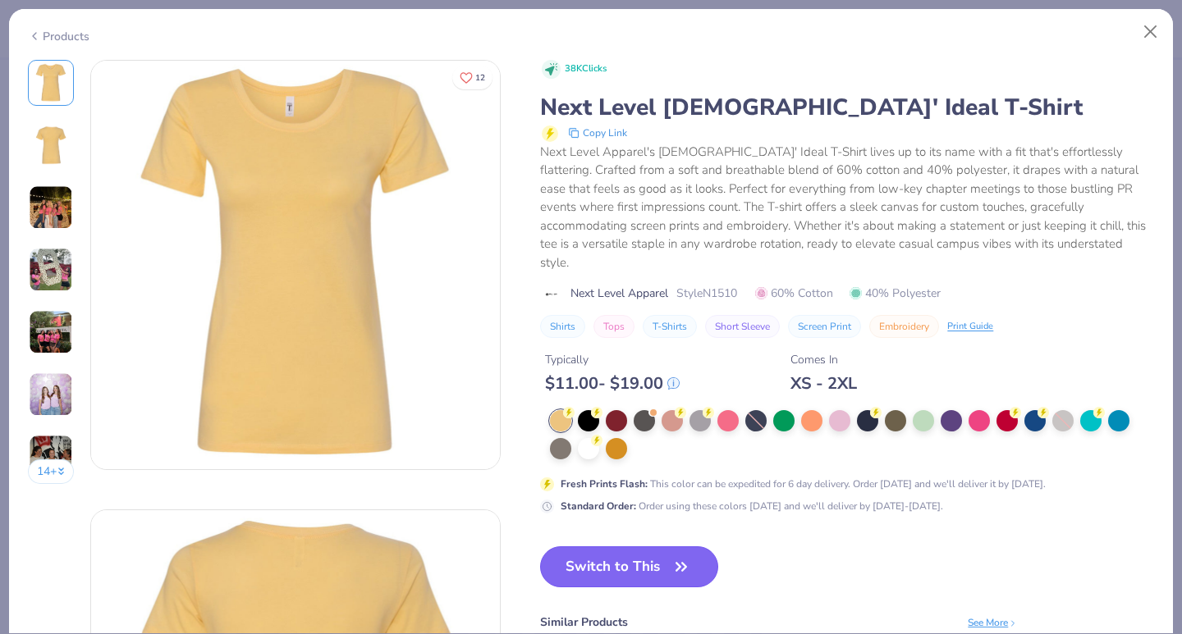
click at [606, 558] on button "Switch to This" at bounding box center [629, 567] width 178 height 41
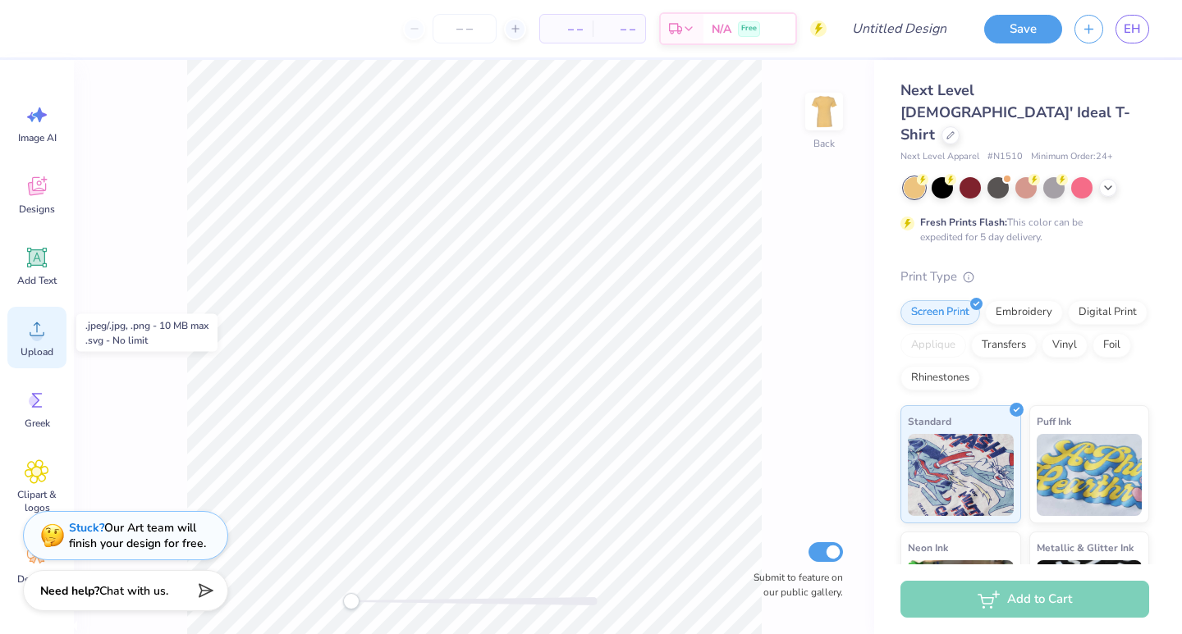
click at [48, 346] on span "Upload" at bounding box center [37, 351] width 33 height 13
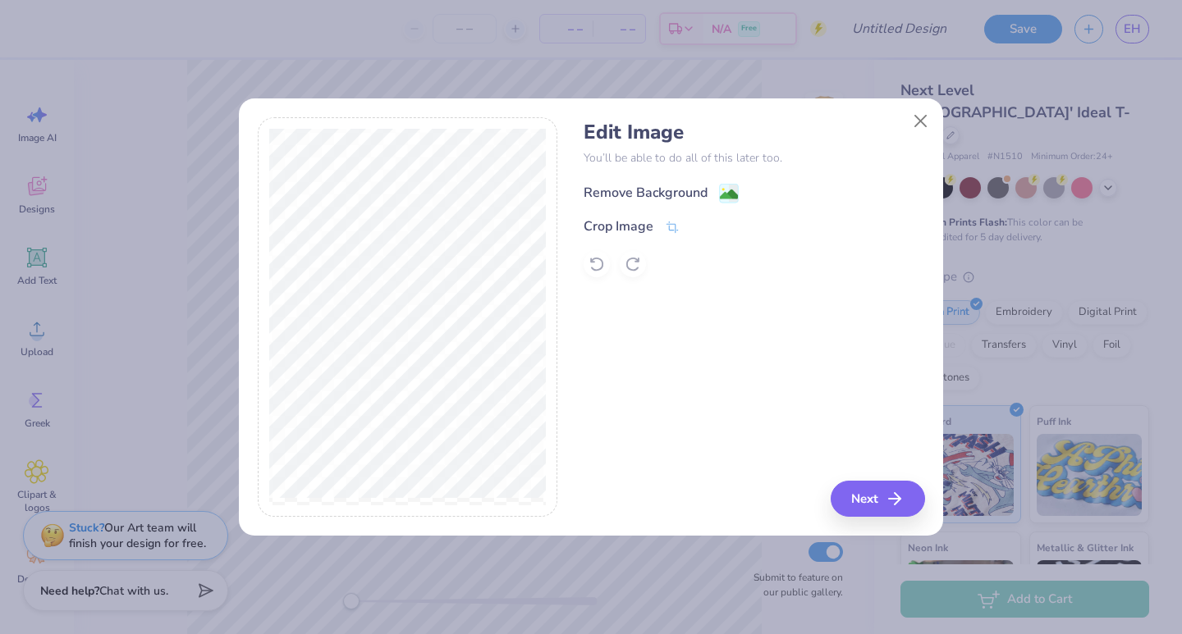
click at [689, 185] on div "Remove Background" at bounding box center [645, 193] width 124 height 20
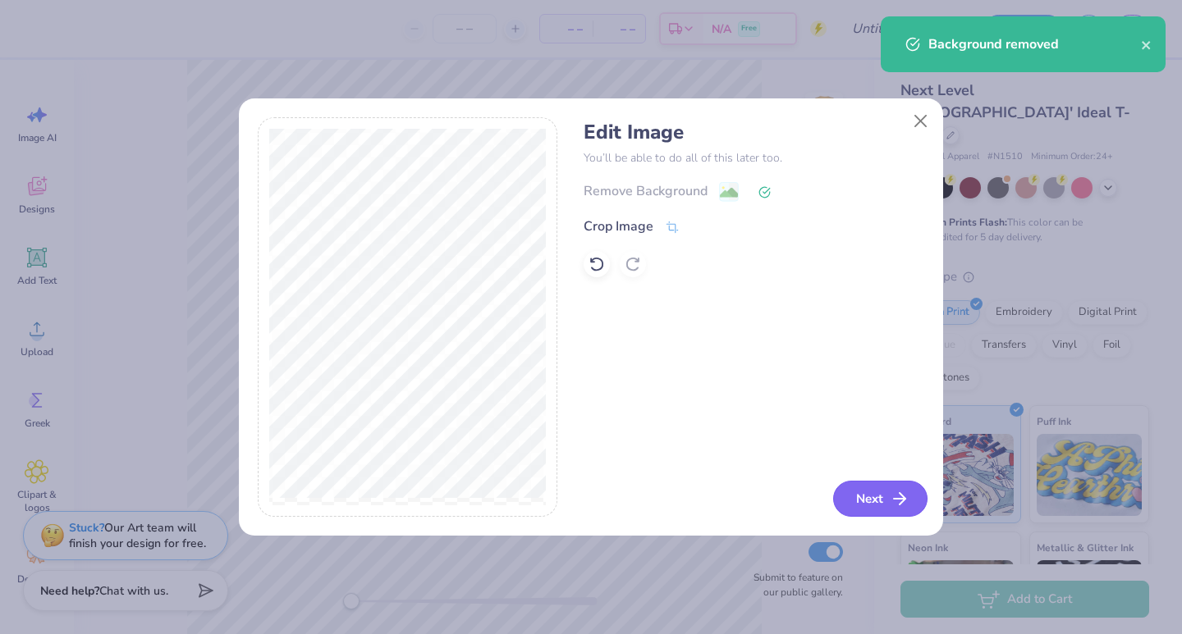
click at [909, 498] on button "Next" at bounding box center [880, 499] width 94 height 36
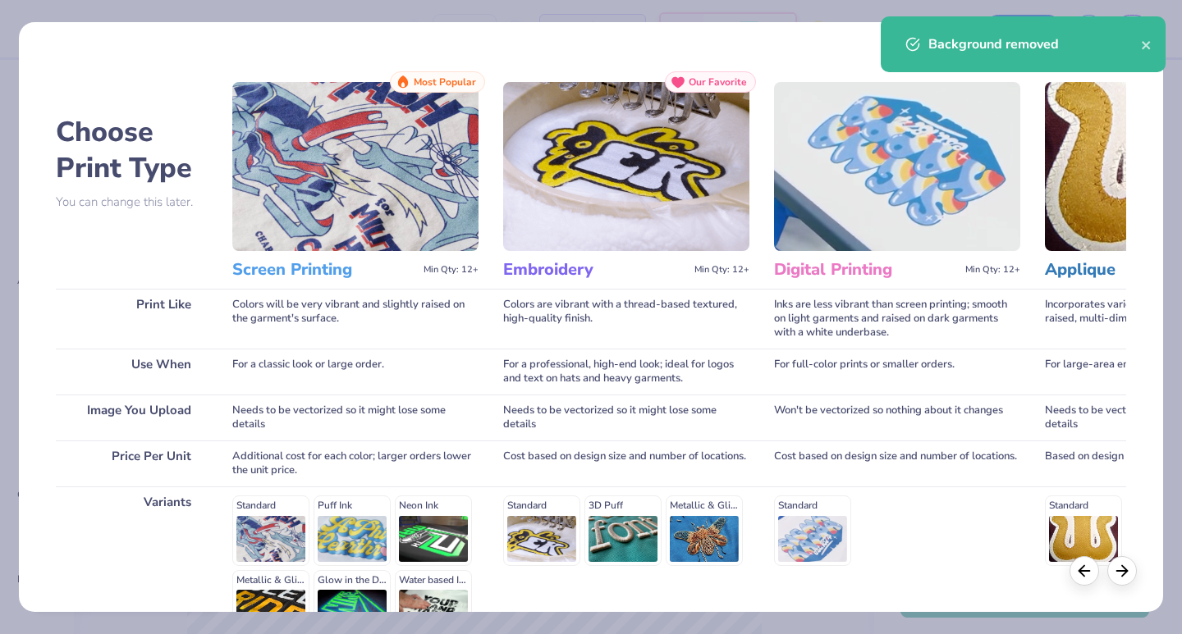
click at [440, 189] on img at bounding box center [355, 166] width 246 height 169
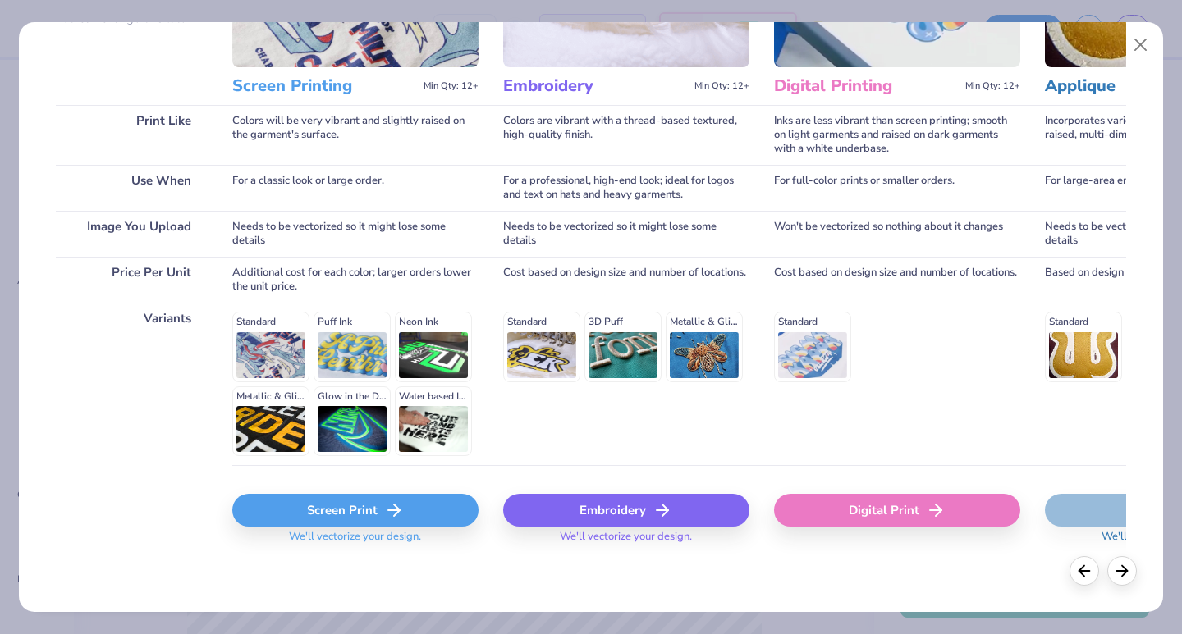
click at [352, 501] on div "Screen Print" at bounding box center [355, 510] width 246 height 33
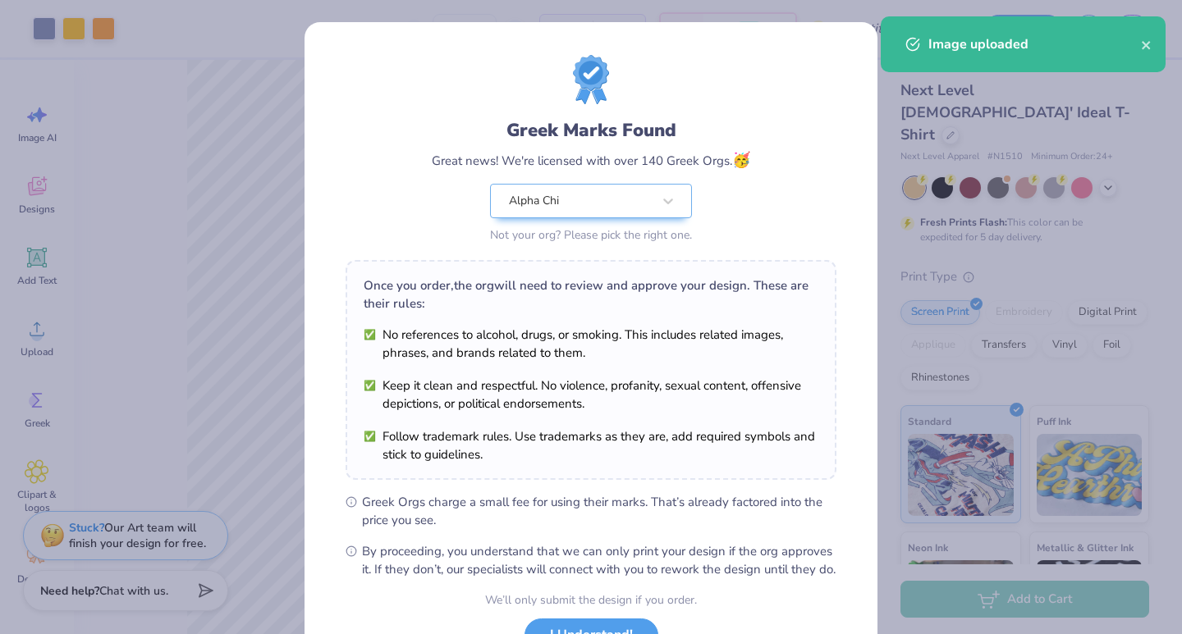
click at [429, 287] on body "Art colors – – Per Item – – Total Est. Delivery N/A Free Design Title Save EH I…" at bounding box center [591, 317] width 1182 height 634
type input "2.77"
type input "3.40"
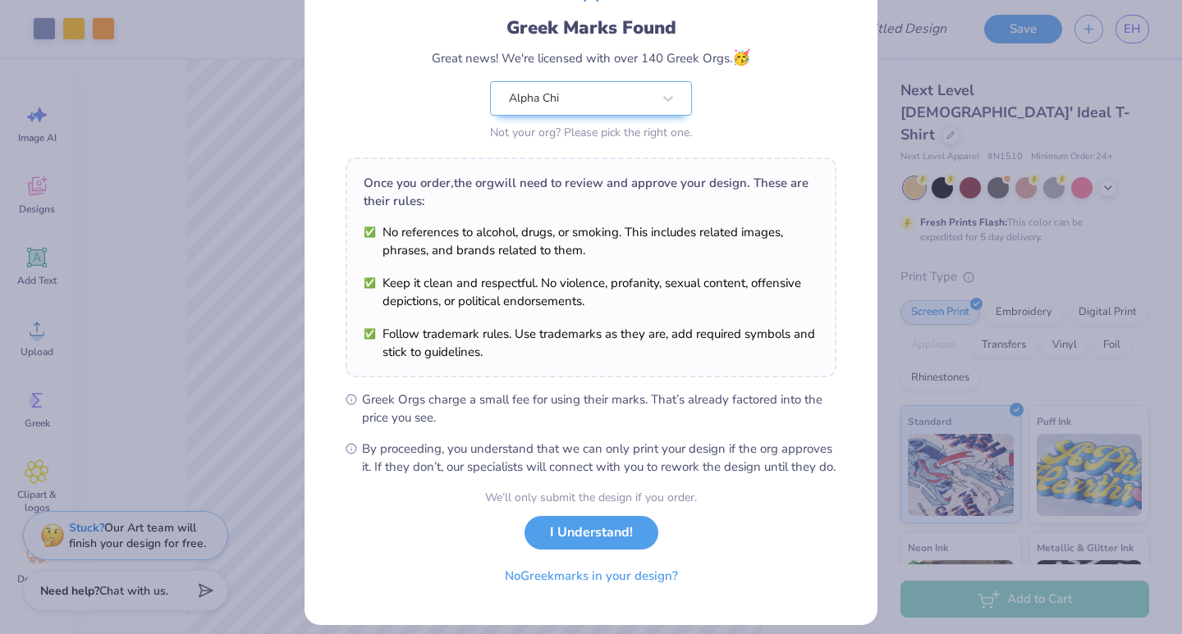
scroll to position [134, 0]
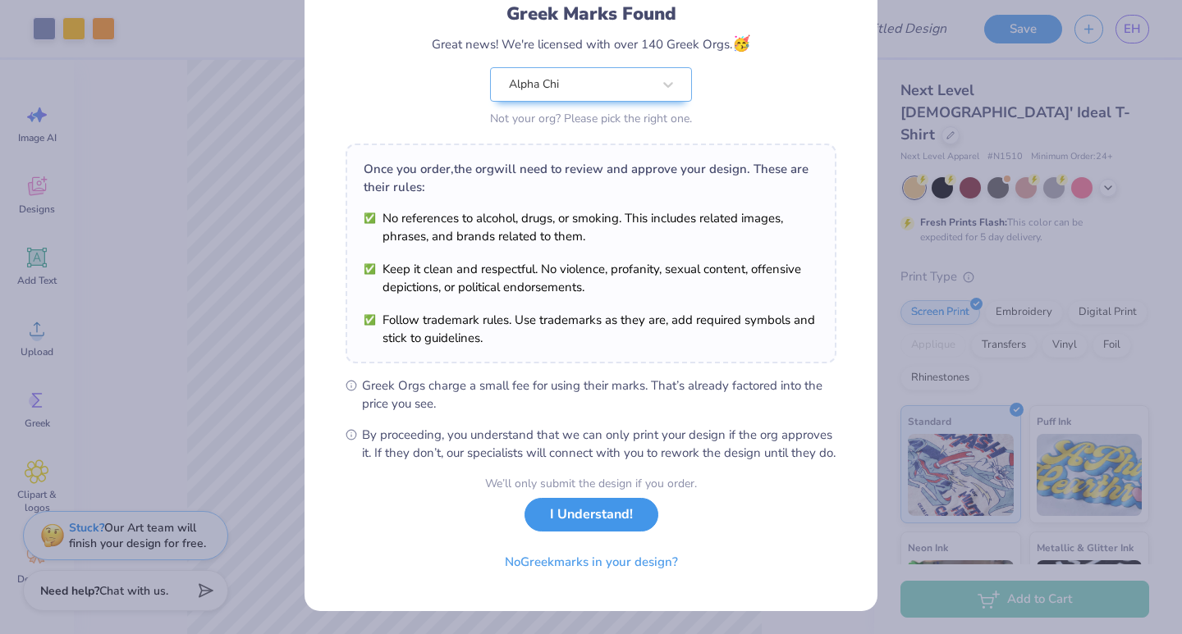
click at [583, 530] on button "I Understand!" at bounding box center [591, 515] width 134 height 34
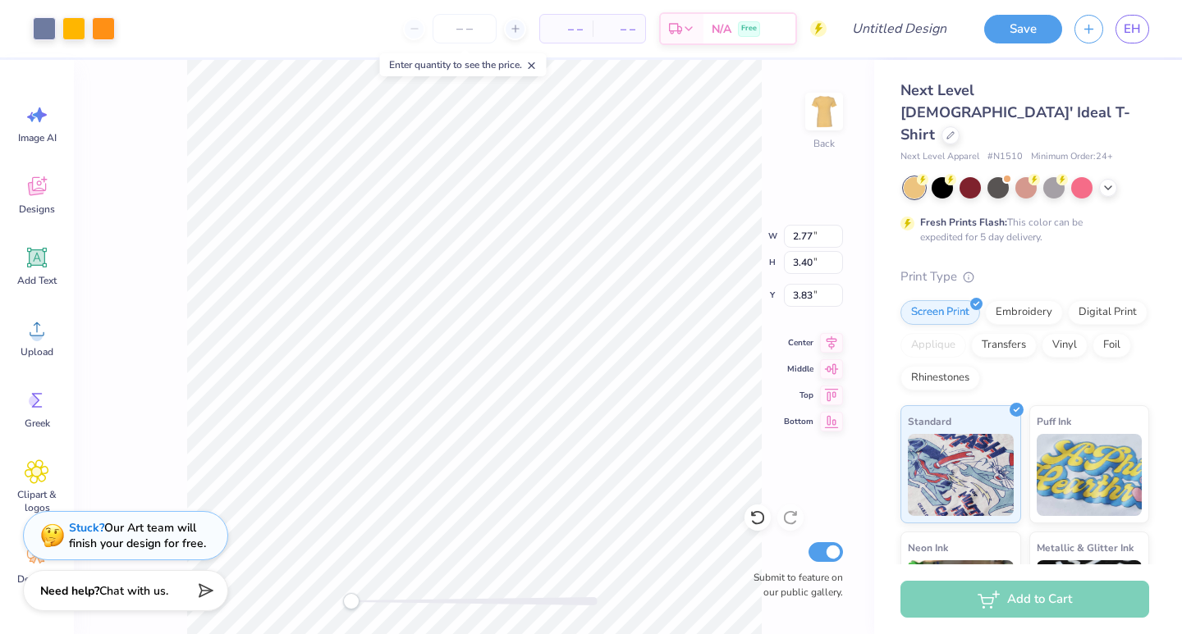
type input "3.98"
type input "4.89"
type input "0.92"
